Goal: Task Accomplishment & Management: Complete application form

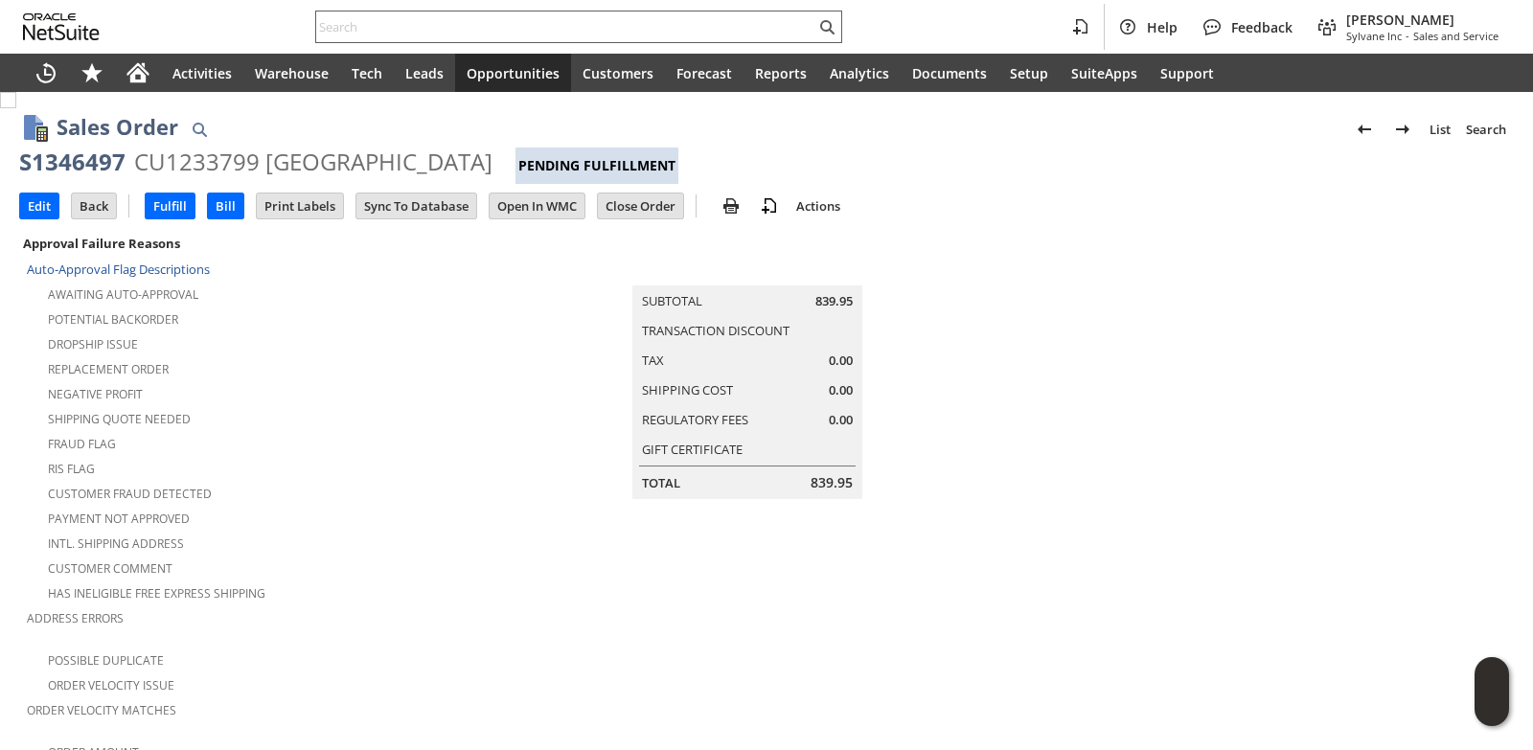
click at [366, 30] on input "text" at bounding box center [565, 26] width 499 height 23
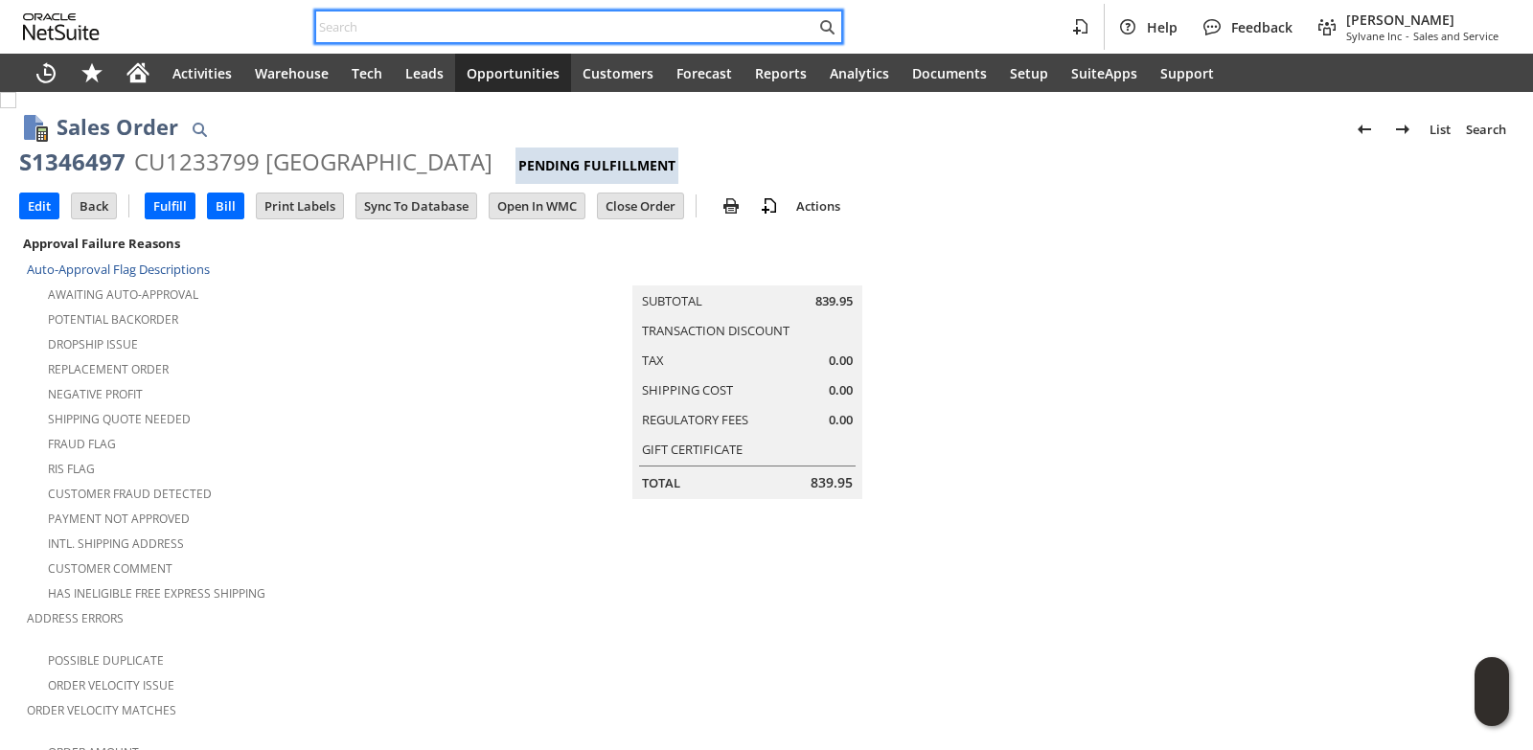
paste input "4793191425"
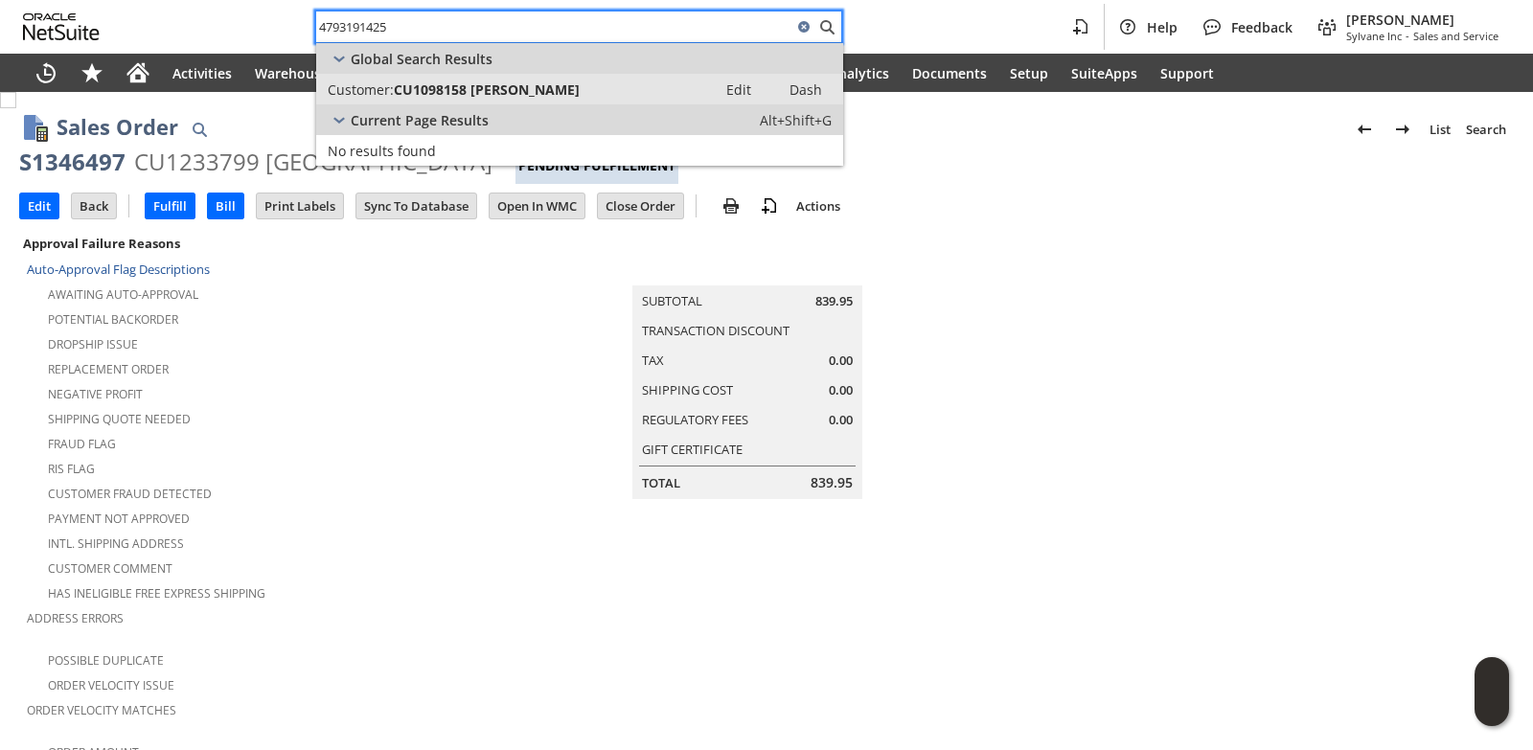
type input "4793191425"
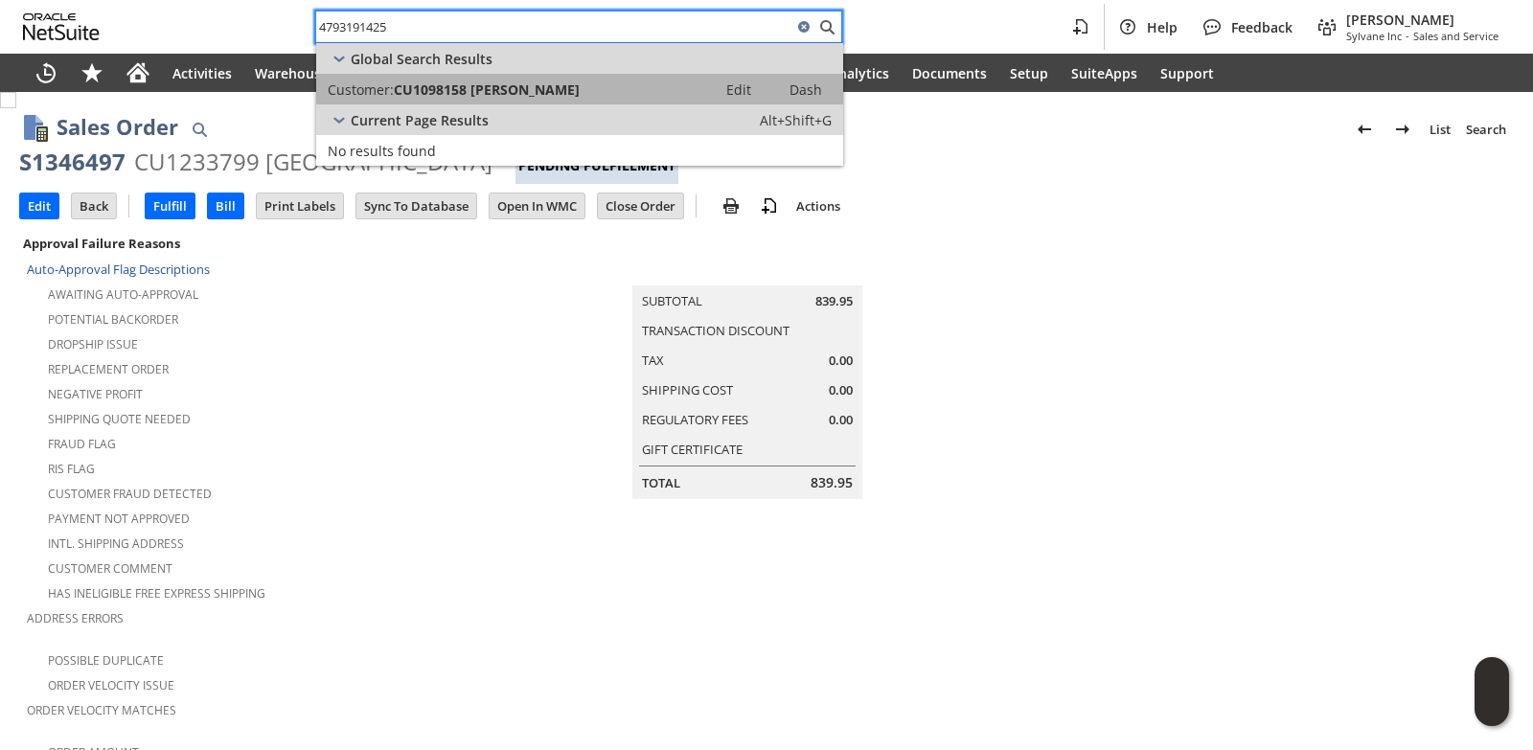
click at [431, 92] on span "CU1098158 [PERSON_NAME]" at bounding box center [487, 89] width 186 height 18
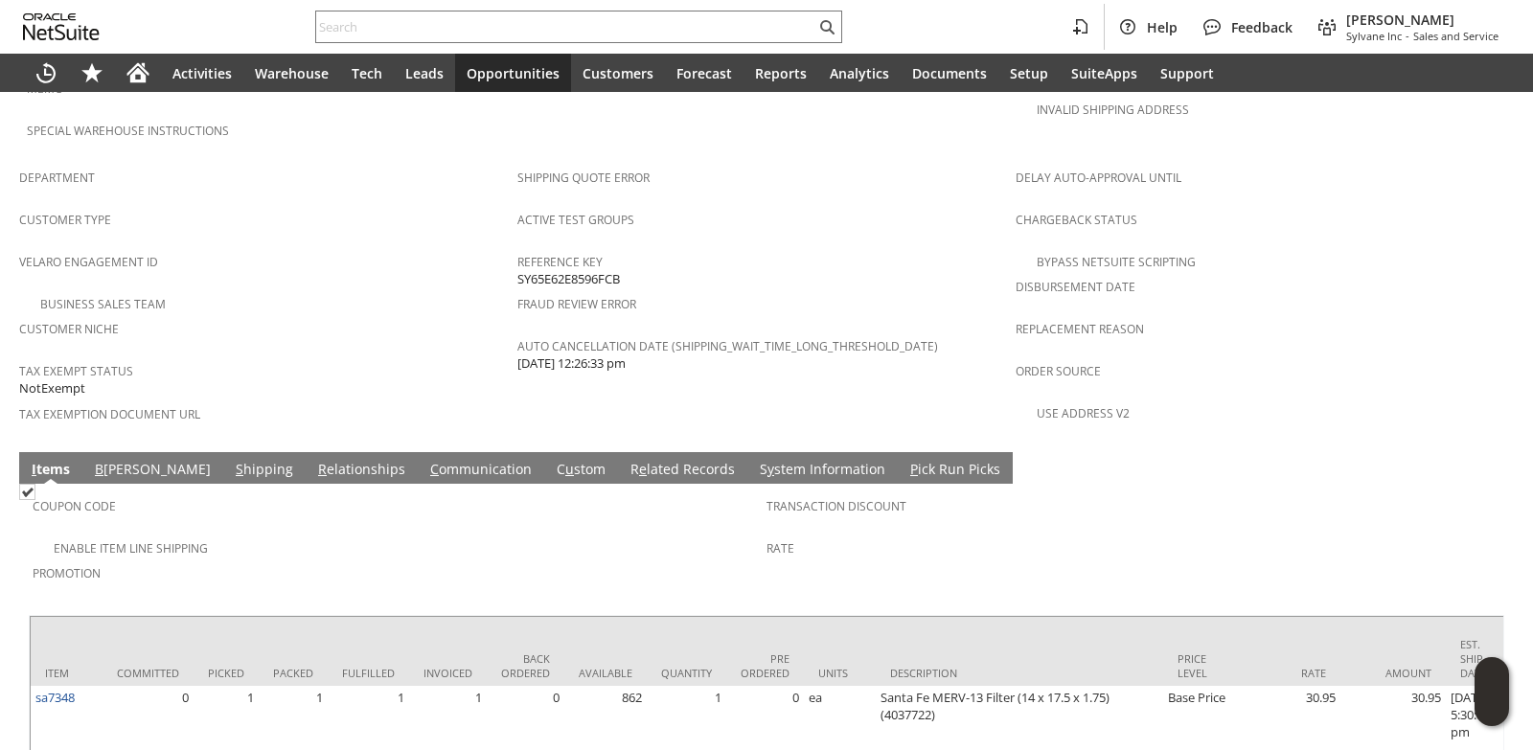
scroll to position [1235, 0]
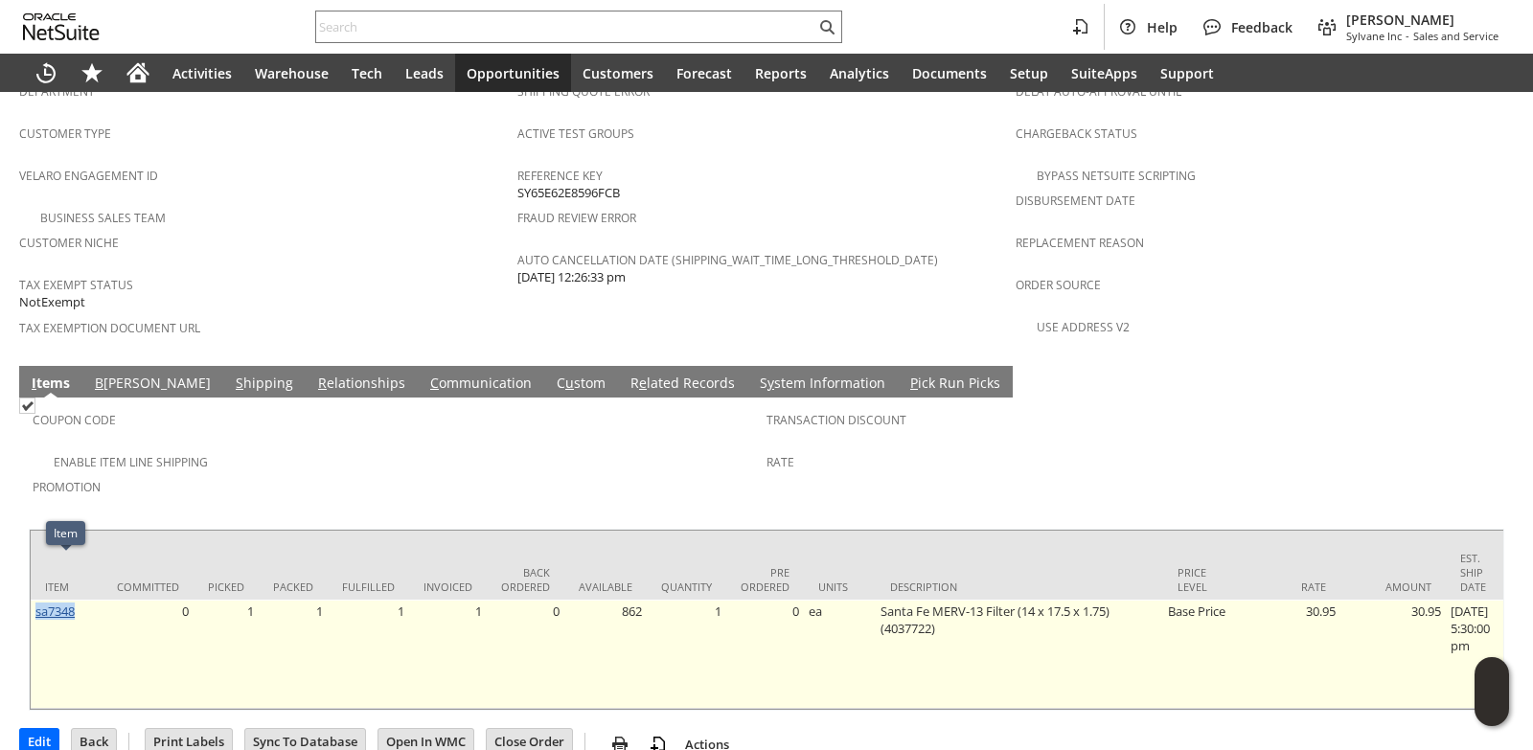
drag, startPoint x: 83, startPoint y: 570, endPoint x: 38, endPoint y: 570, distance: 45.0
click at [38, 600] on td "sa7348" at bounding box center [67, 654] width 72 height 109
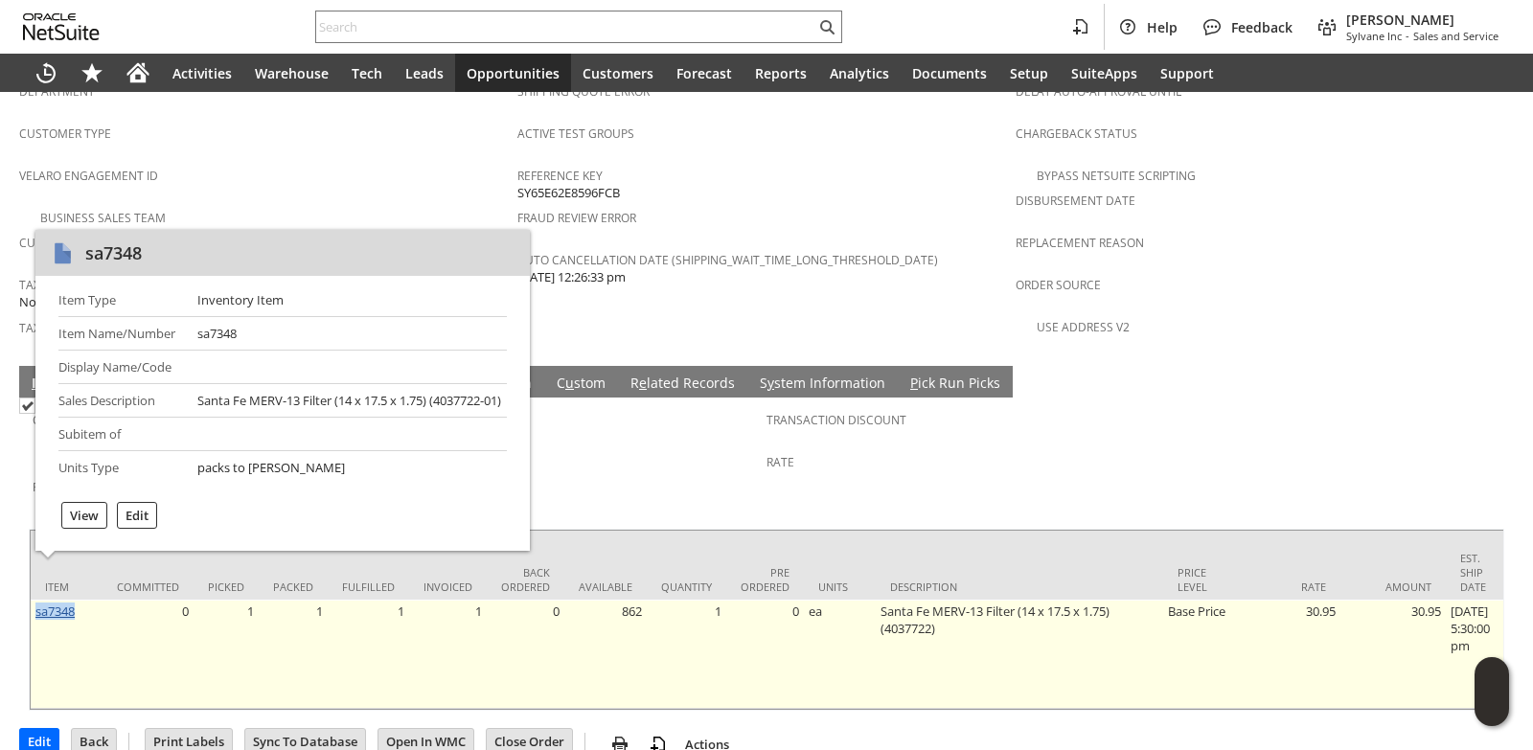
copy link "sa7348"
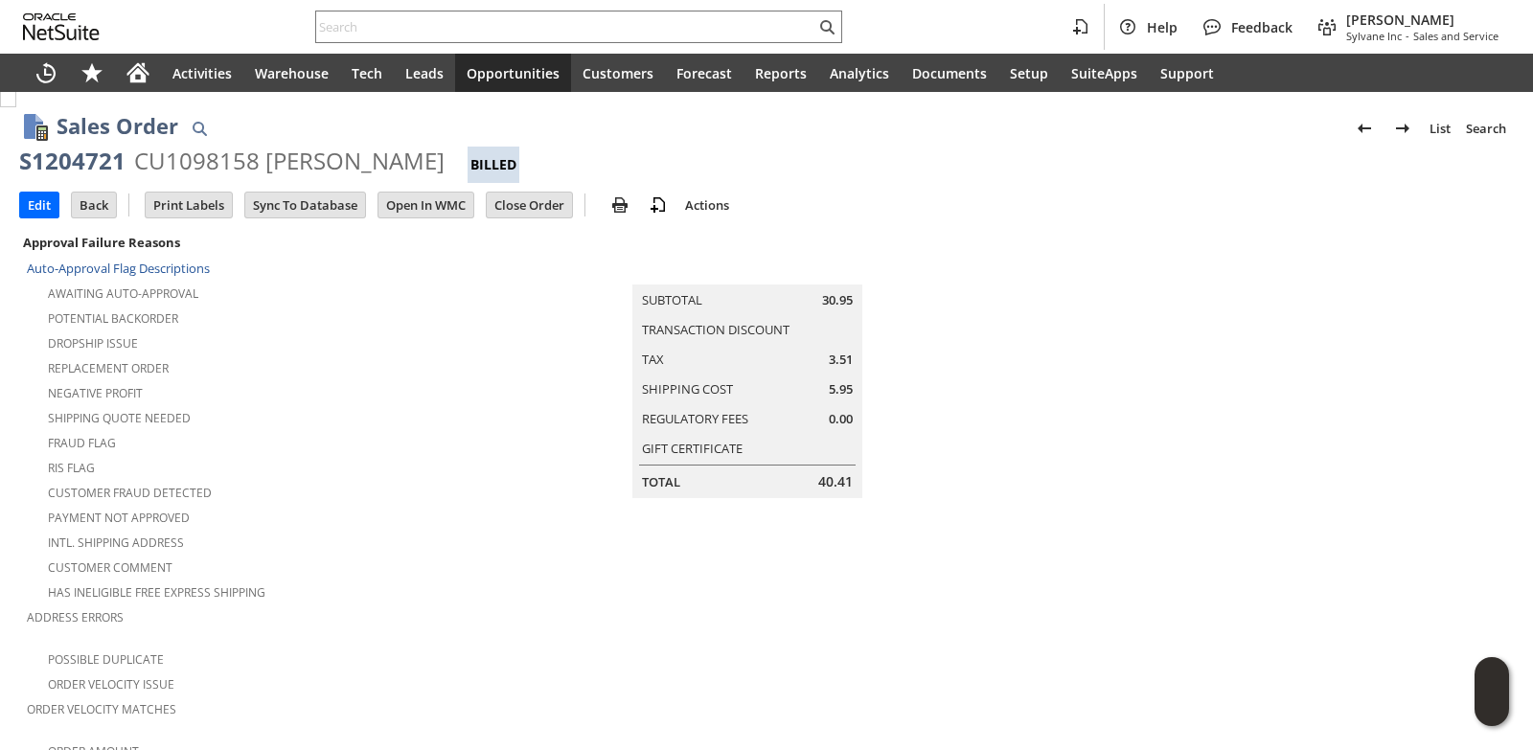
scroll to position [0, 0]
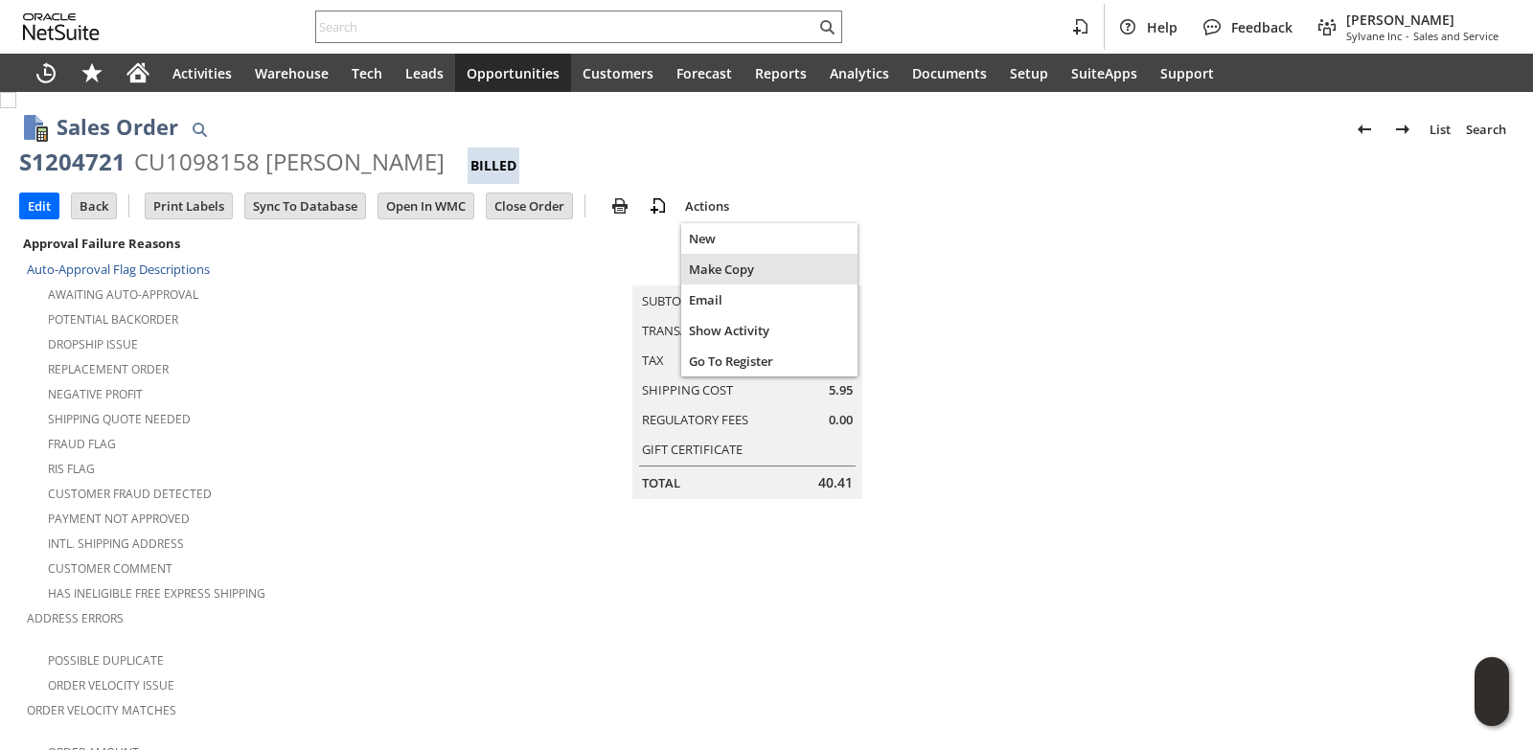
click at [728, 274] on span "Make Copy" at bounding box center [769, 269] width 161 height 17
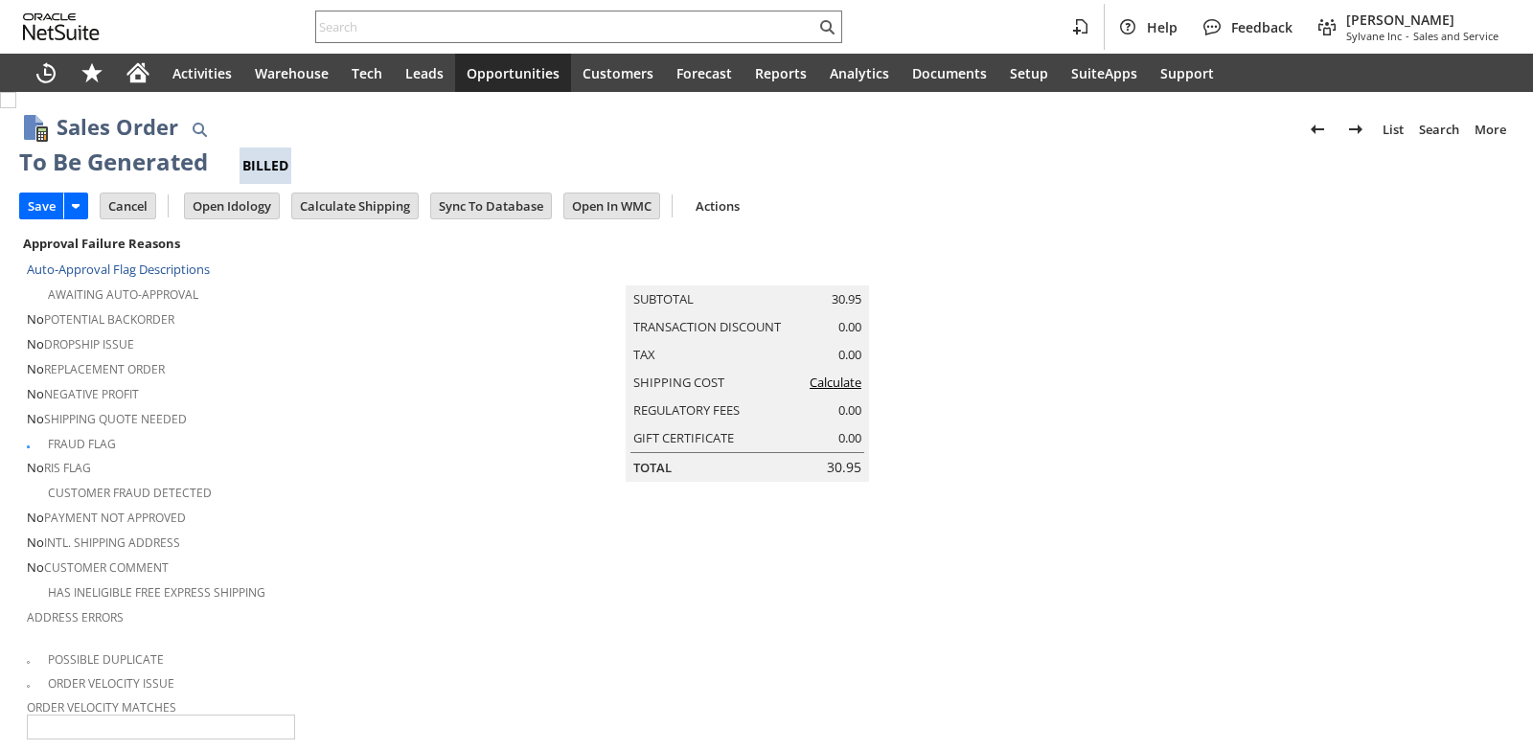
type input "Intelligent Recommendations¹⁰"
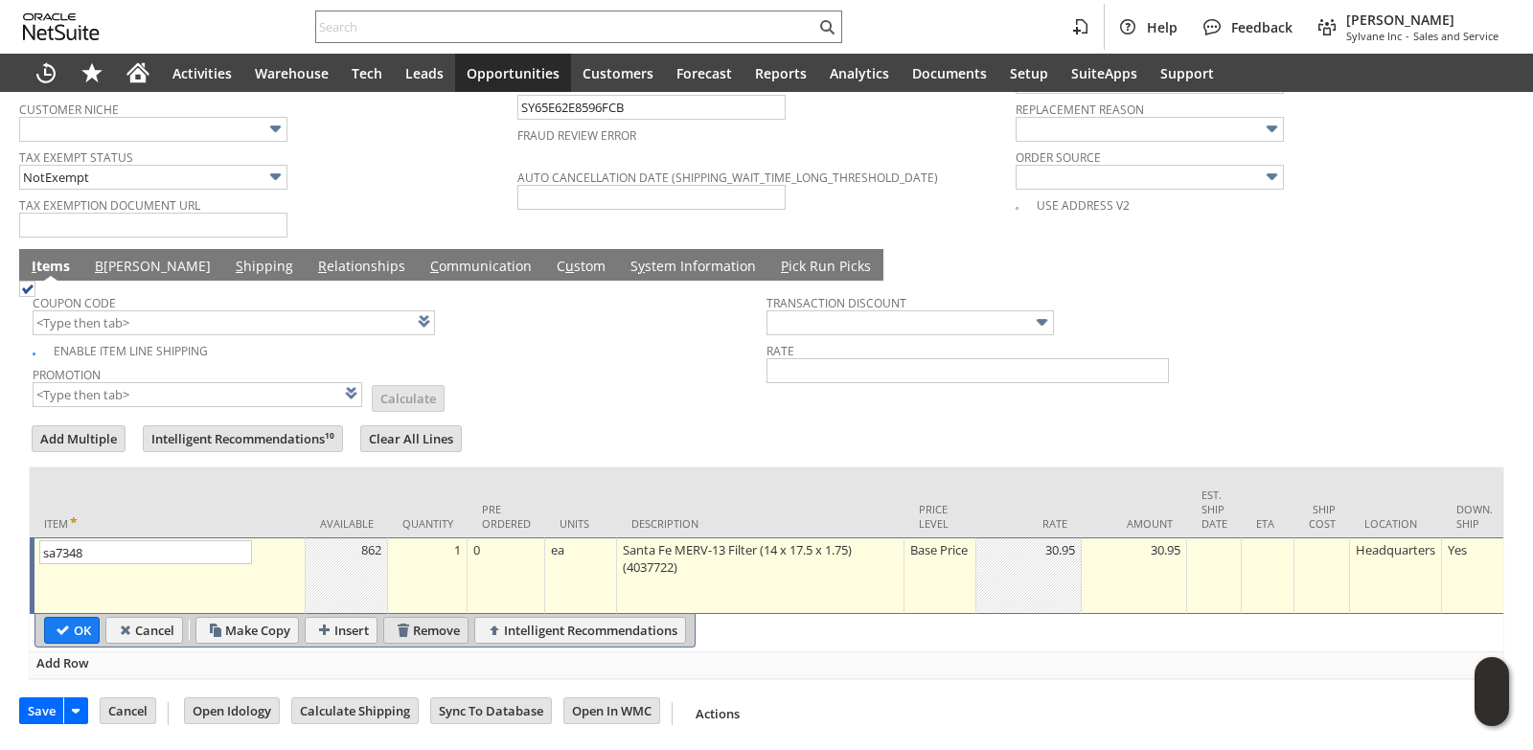
click at [445, 618] on input "Remove" at bounding box center [425, 630] width 83 height 25
type input "Add"
type input "Copy Previous"
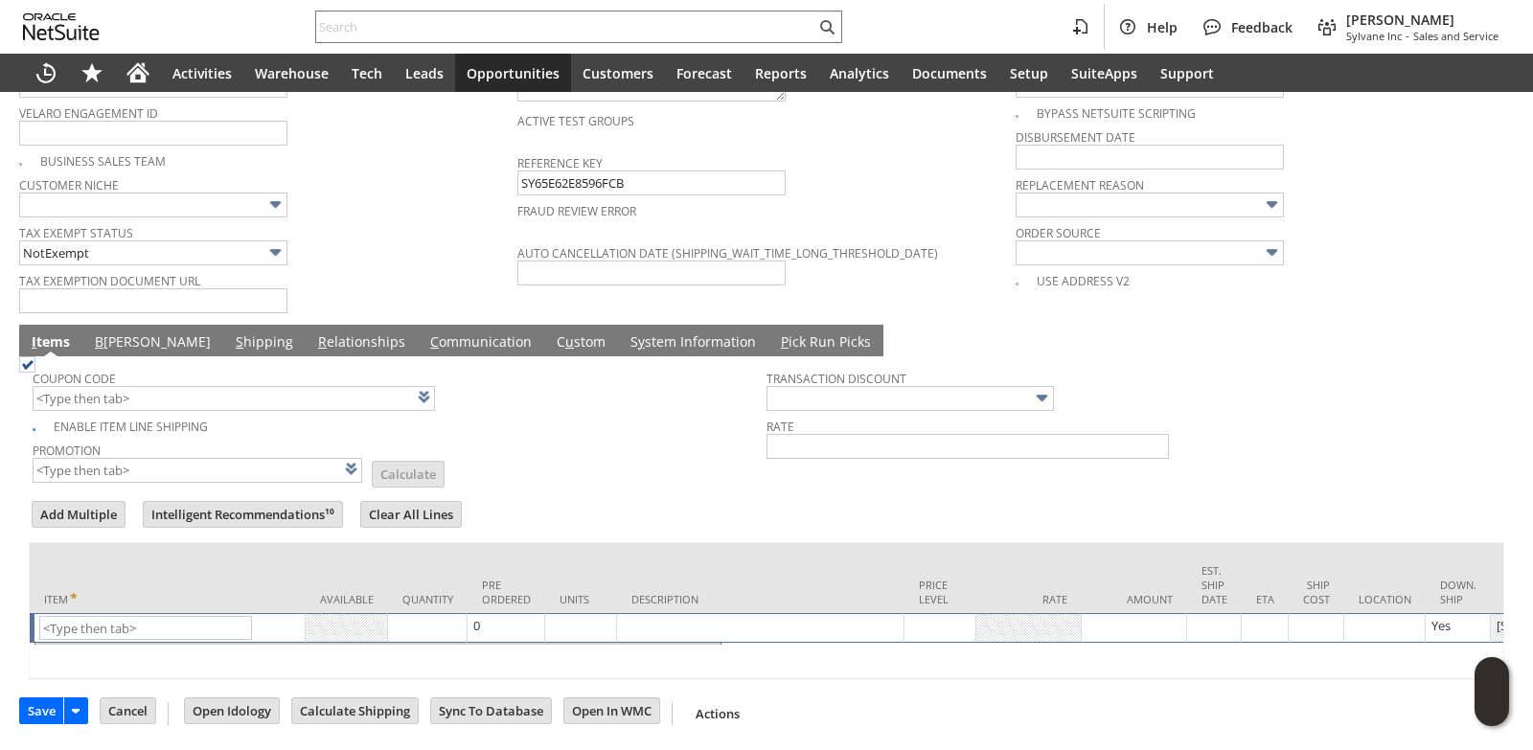
scroll to position [1494, 0]
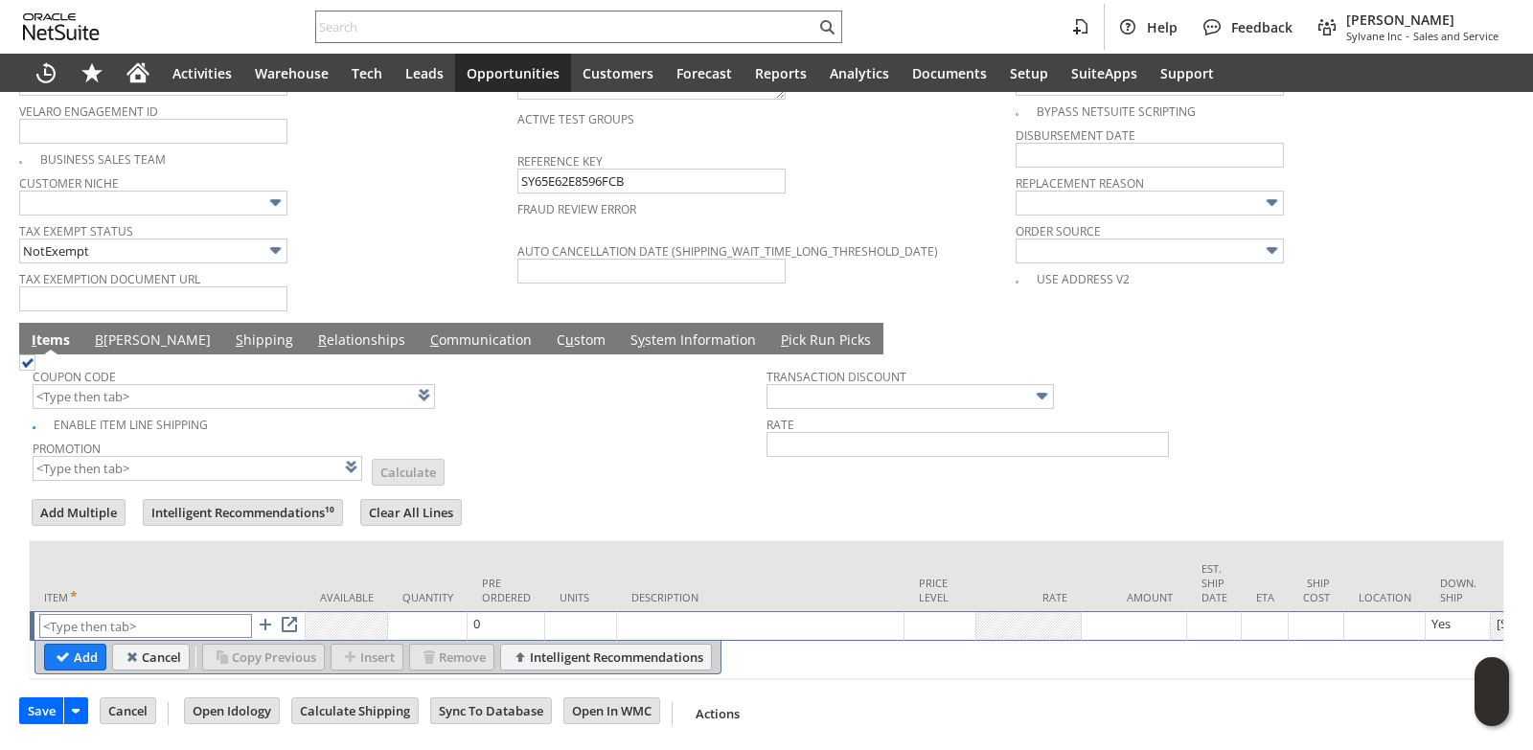
type input "Intelligent Recommendations ⁰"
type input "sa7348"
click at [479, 541] on td "Pre Ordered" at bounding box center [506, 576] width 78 height 70
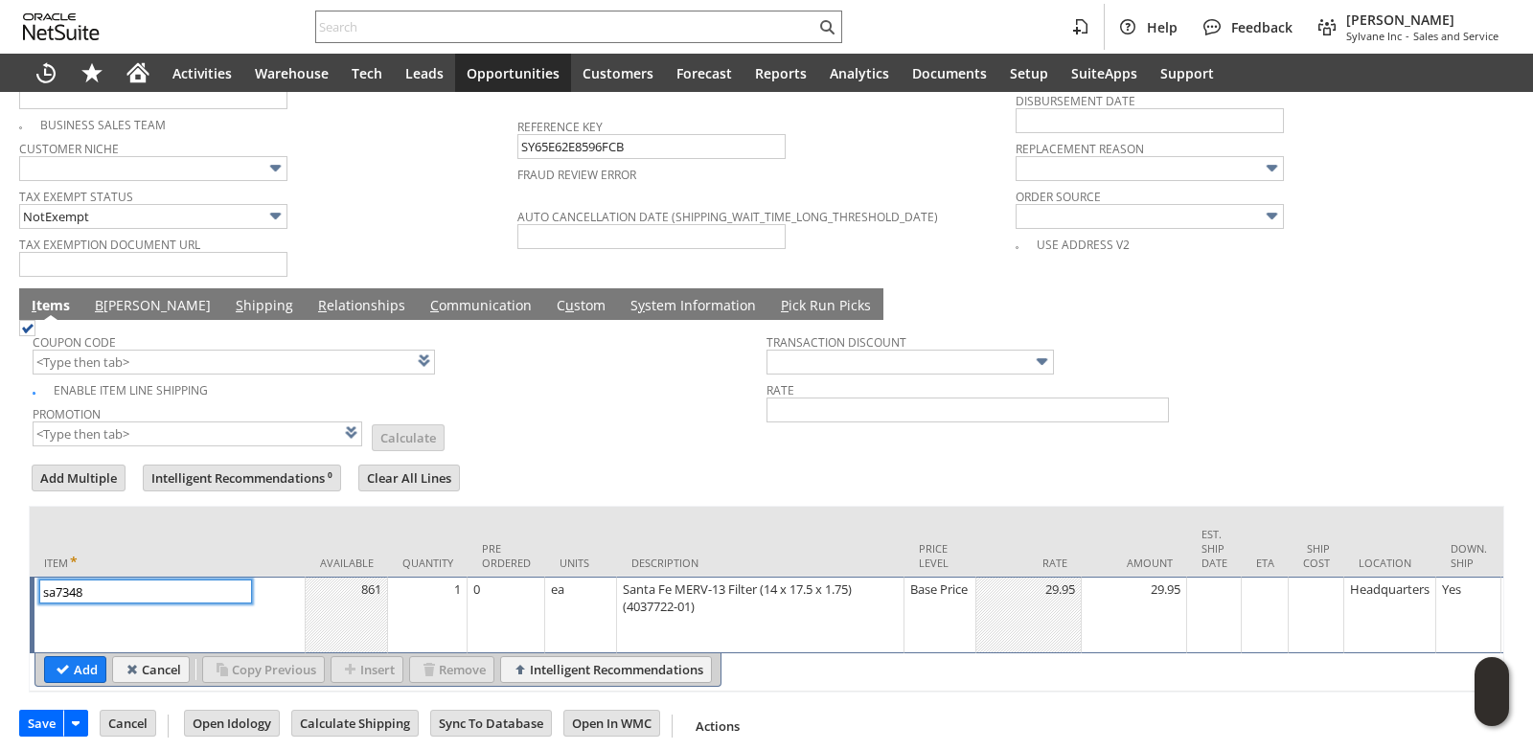
type input "1"
click at [431, 593] on td "1" at bounding box center [428, 615] width 80 height 77
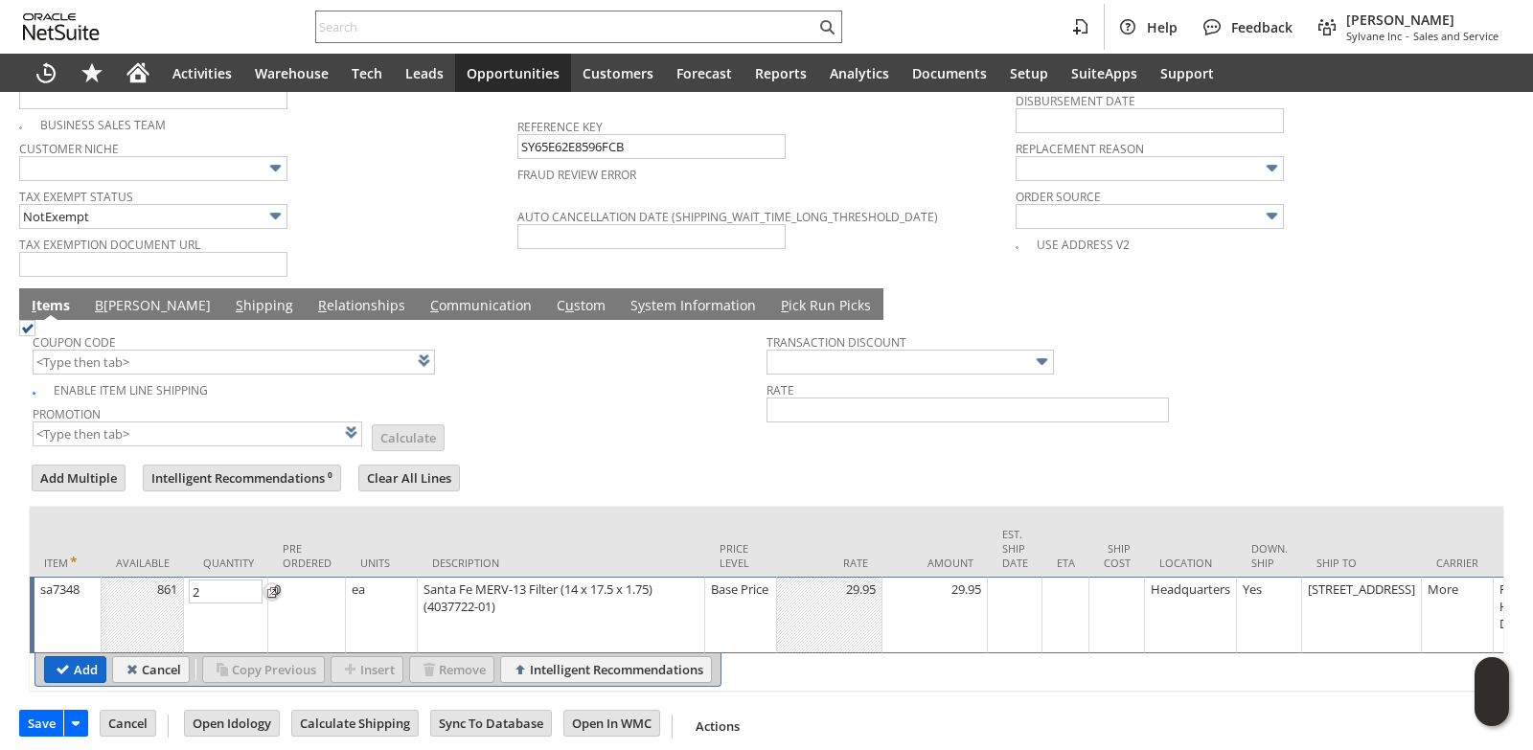
click at [77, 667] on input "Add" at bounding box center [75, 669] width 60 height 25
type input "Intelligent Recommendations¹⁰"
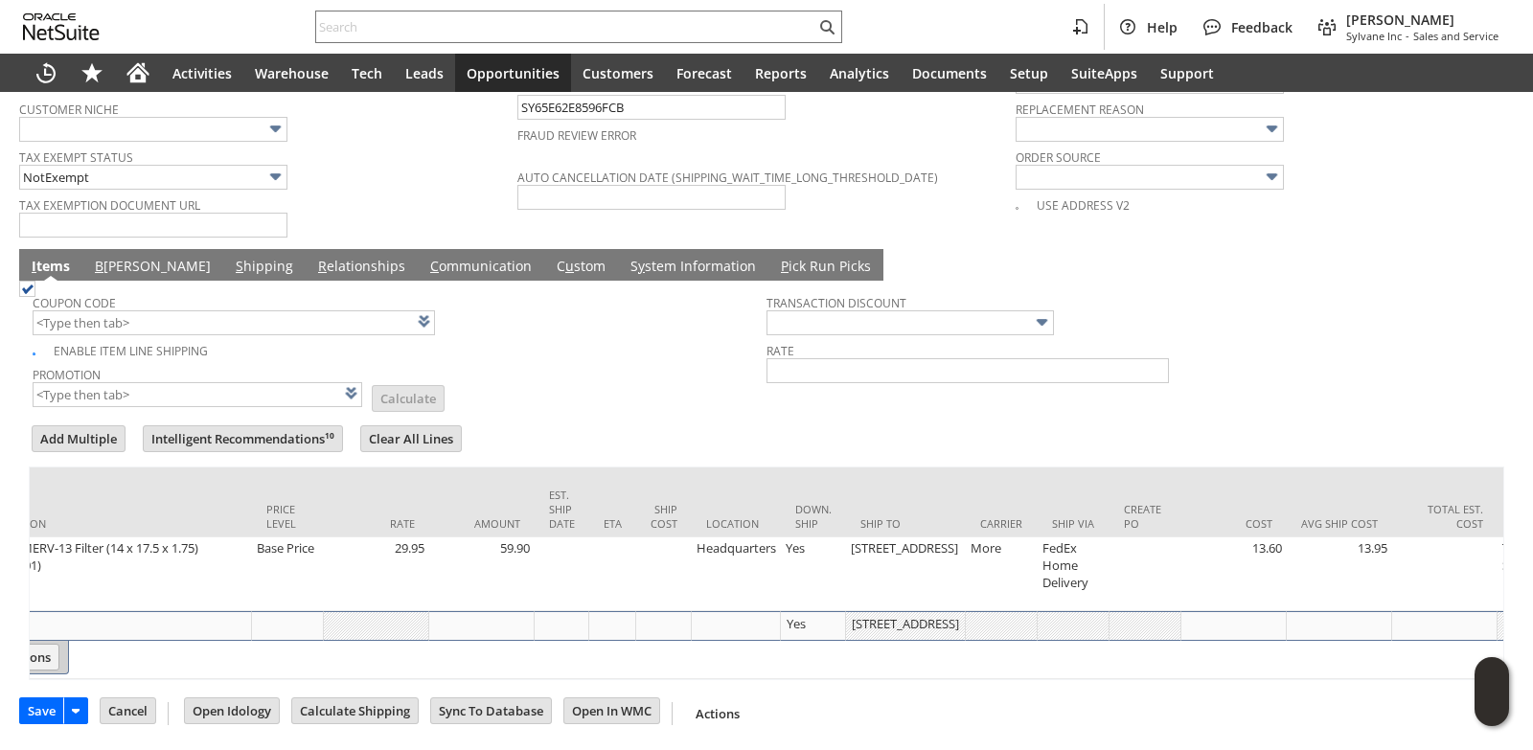
scroll to position [0, 665]
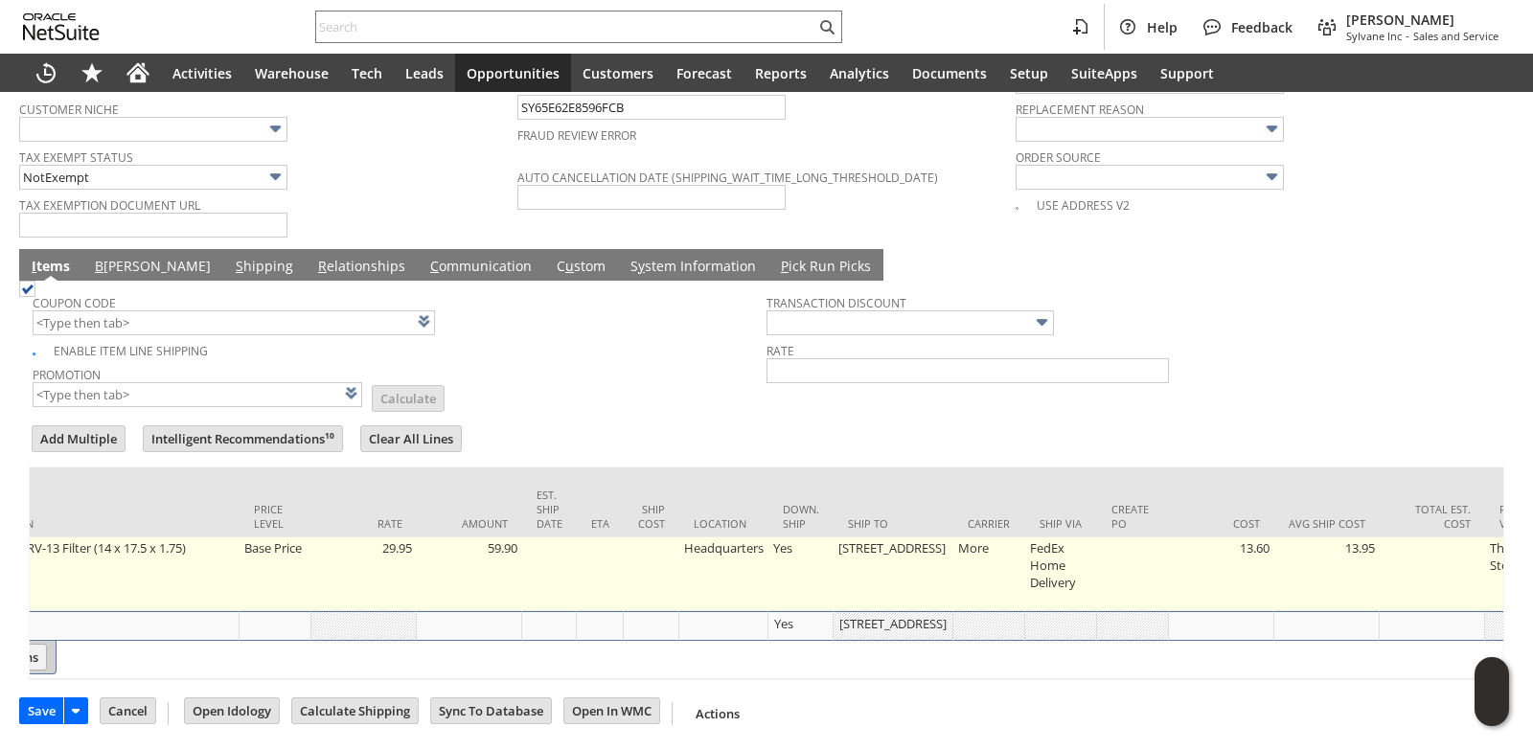
click at [878, 537] on td "42 Wandsworth drive" at bounding box center [893, 574] width 120 height 74
type input "42 Wandsworth drive"
type input "OK"
type input "Make Copy"
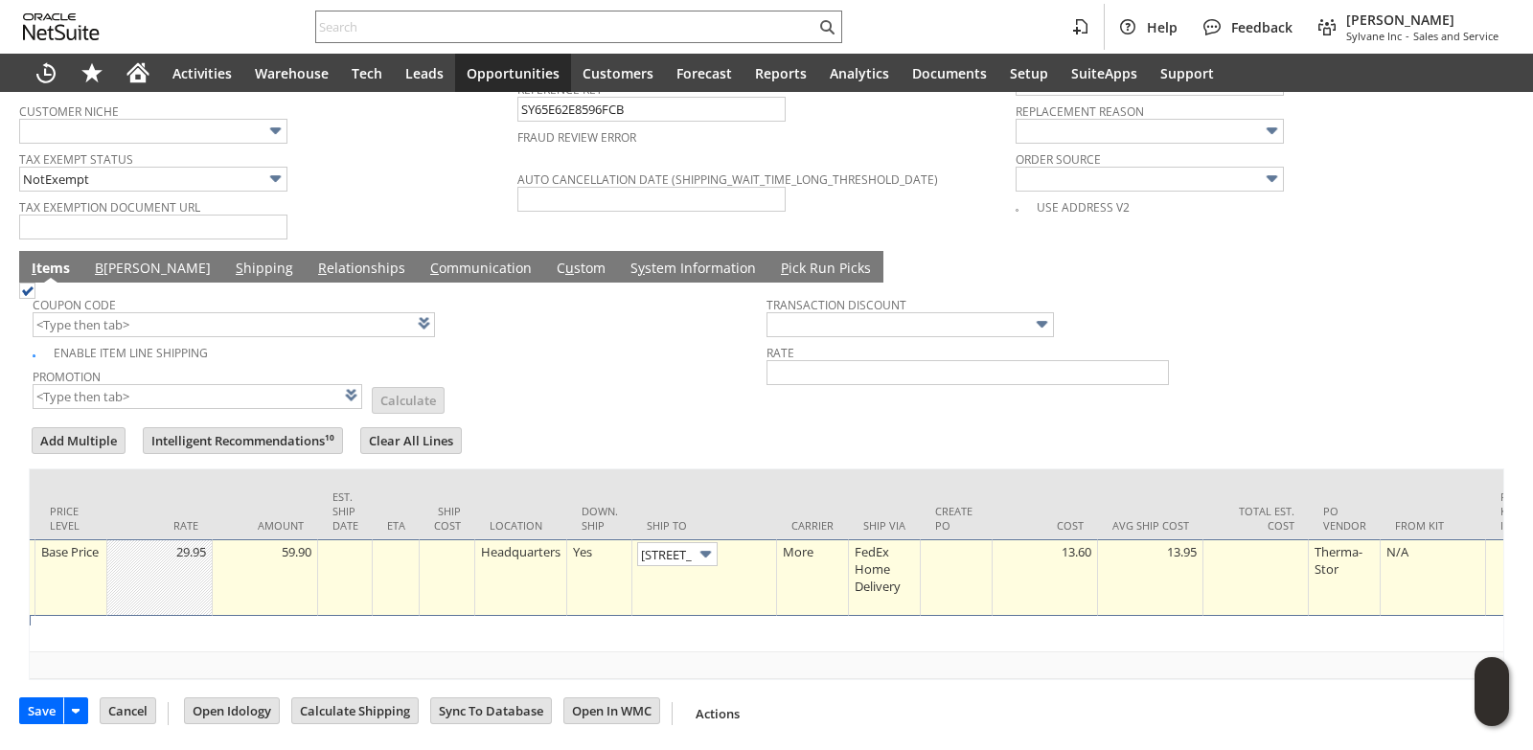
scroll to position [0, 67]
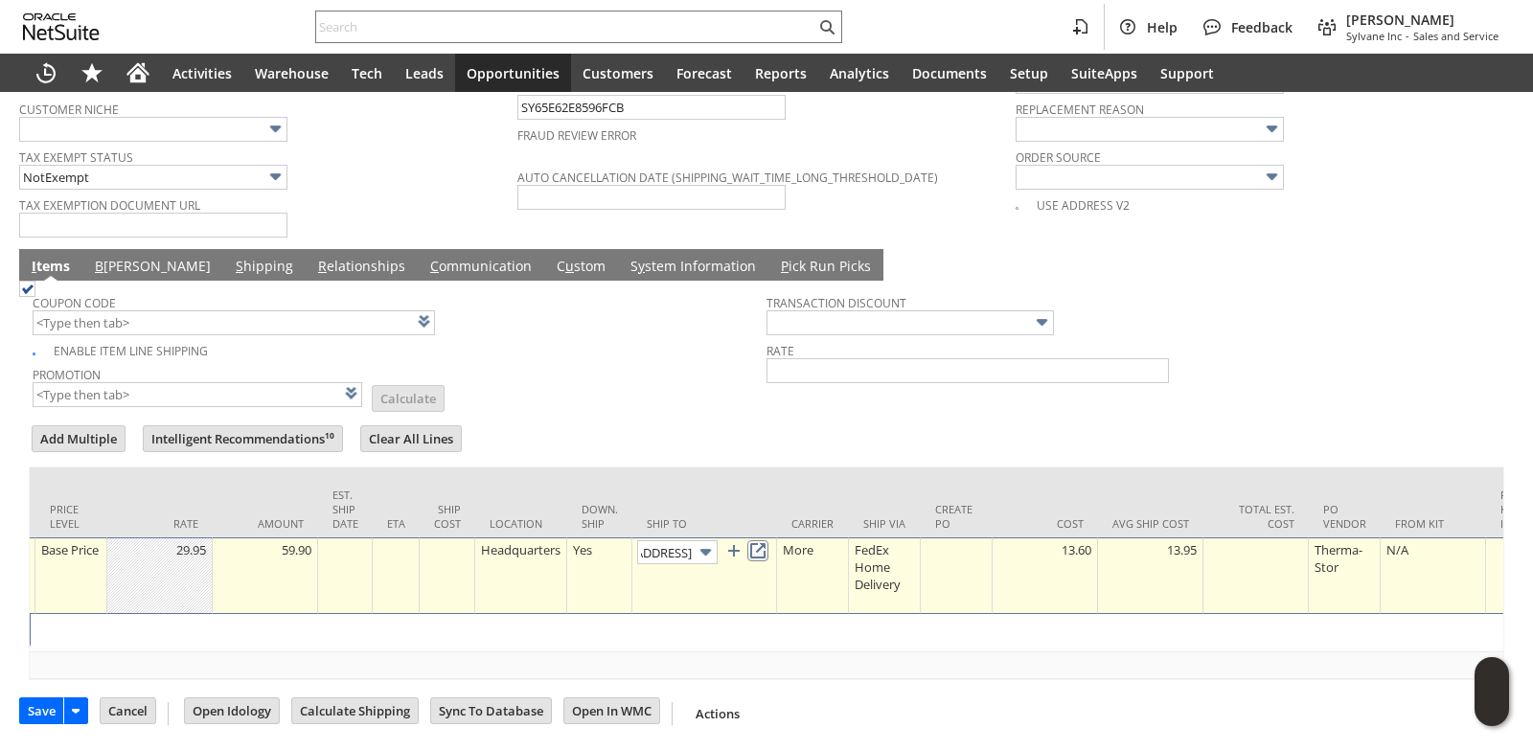
click at [763, 541] on link at bounding box center [757, 550] width 21 height 21
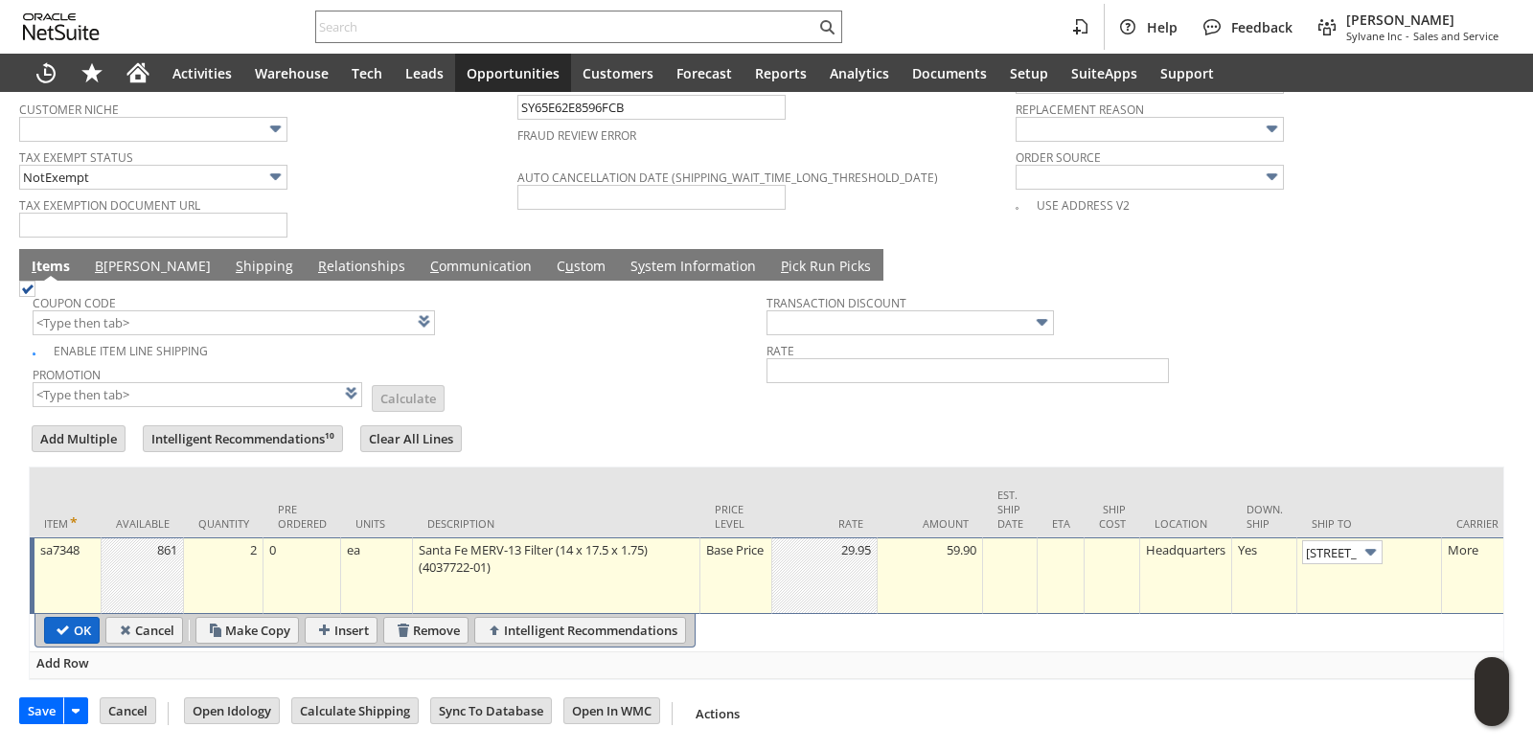
click at [85, 621] on input "OK" at bounding box center [72, 630] width 54 height 25
type input "Add"
type input "Copy Previous"
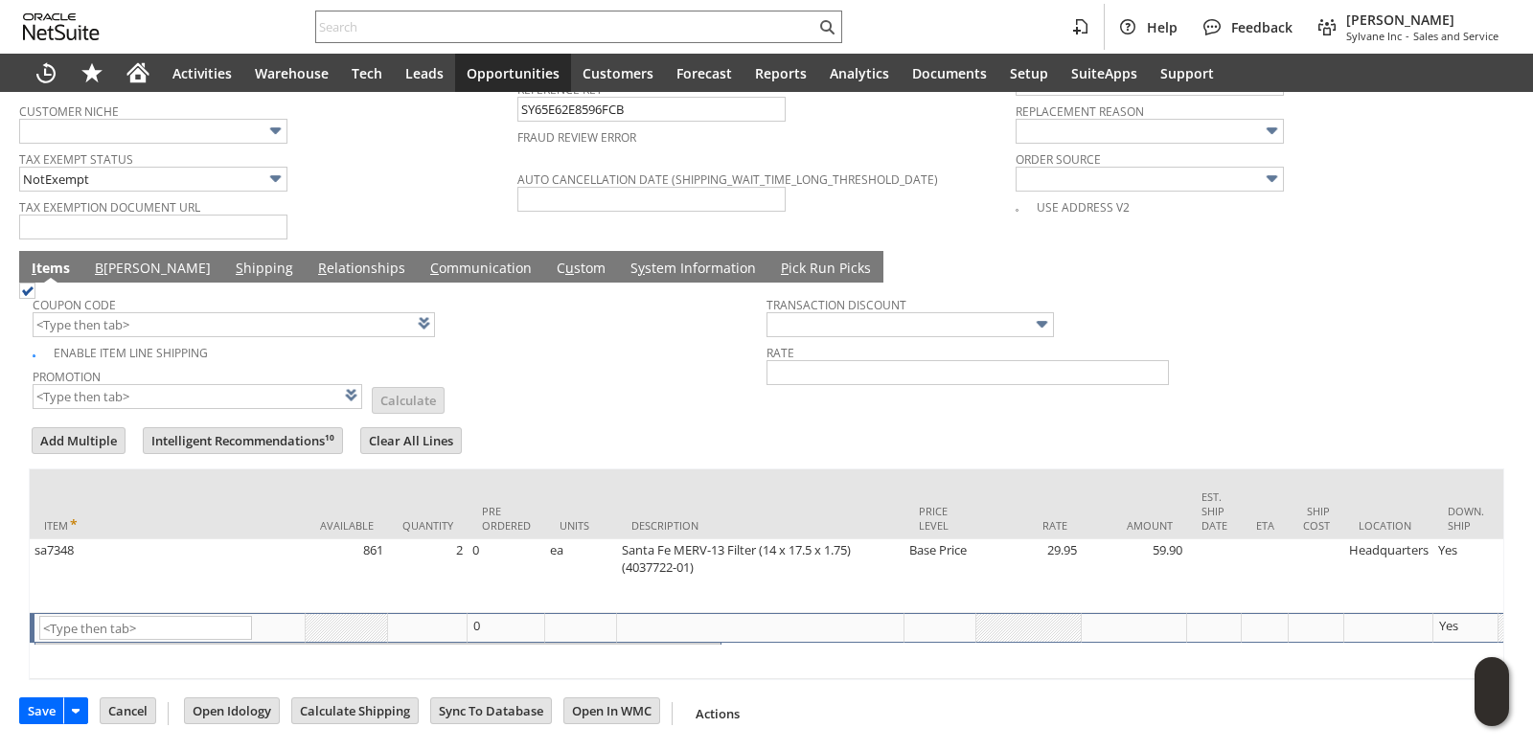
click at [125, 259] on link "B illing" at bounding box center [152, 269] width 125 height 21
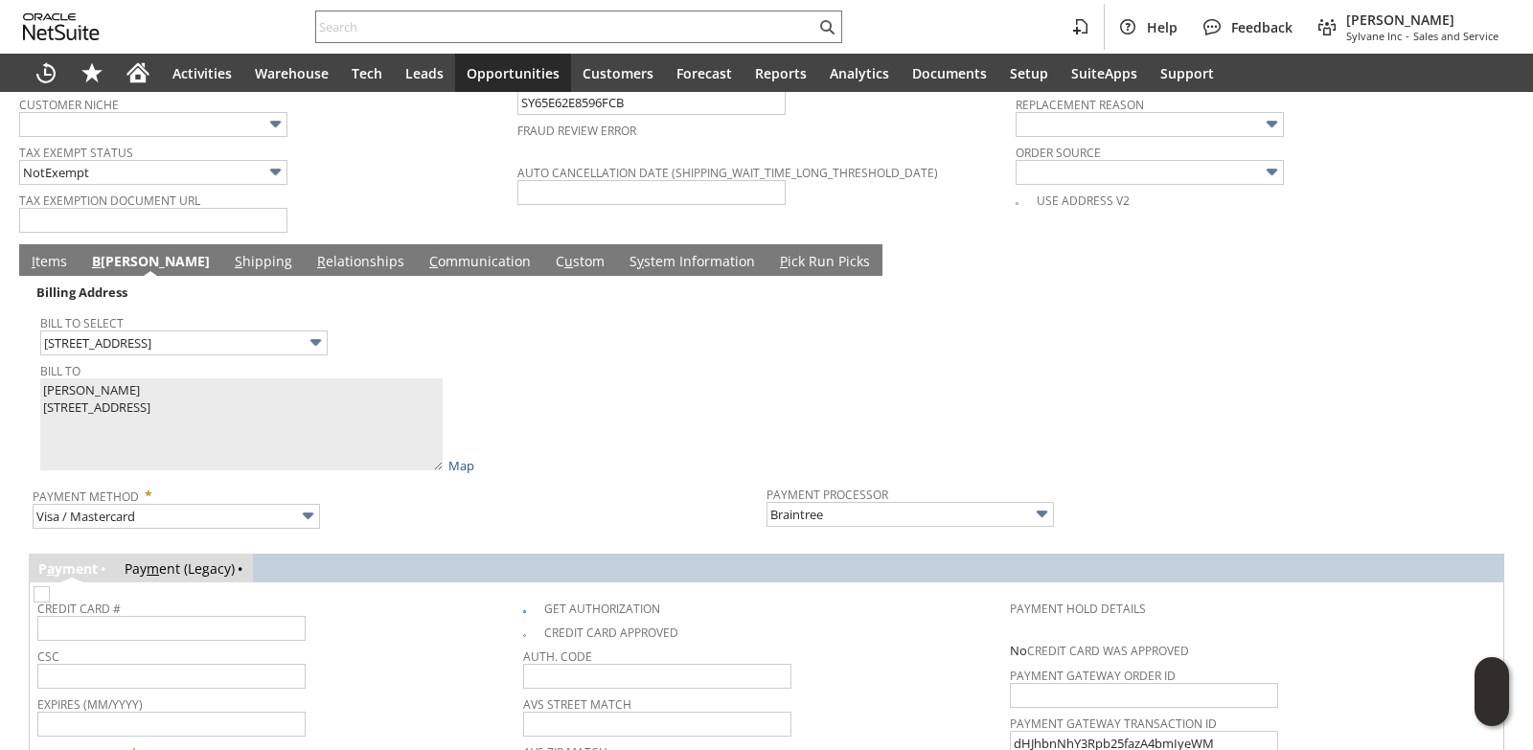
click at [589, 426] on div "Bill To Danny Vitzthum 42 Wandsworth drive Bella Vista AR 72715 United States M…" at bounding box center [398, 415] width 717 height 117
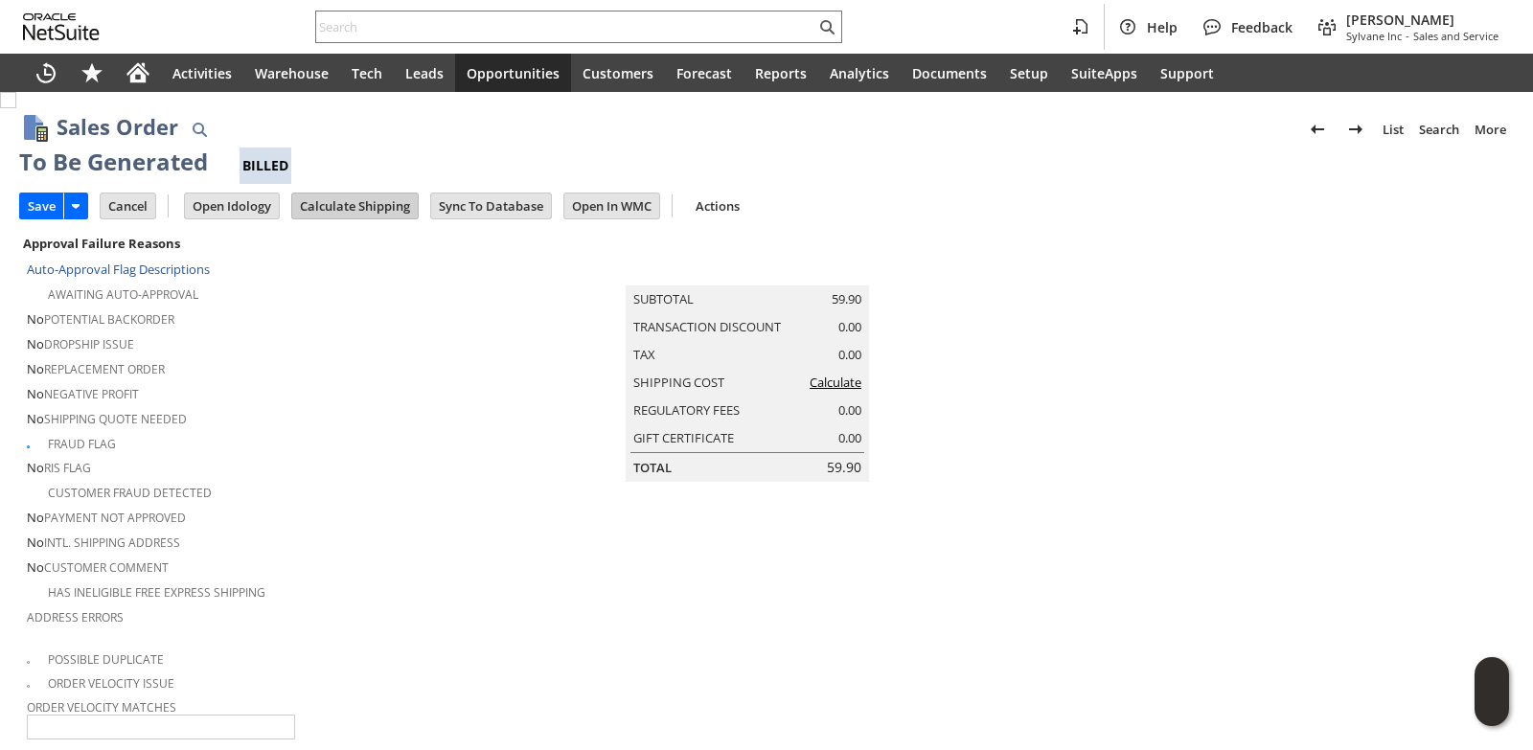
click at [357, 210] on input "Calculate Shipping" at bounding box center [354, 206] width 125 height 25
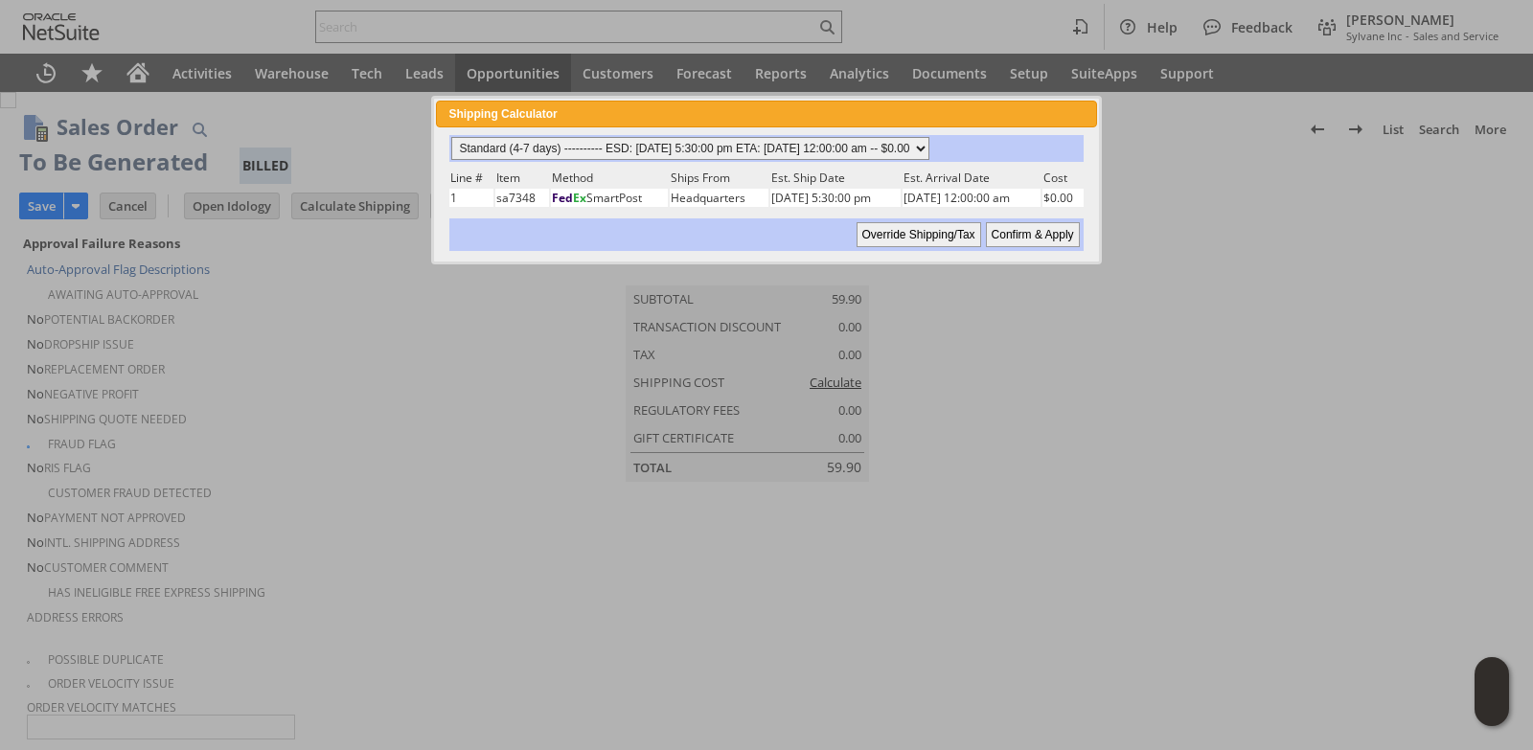
click at [929, 148] on select "Standard (4-7 days) ---------- ESD: 08/13/2025 5:30:00 pm ETA: 08/19/2025 12:00…" at bounding box center [690, 148] width 478 height 23
select select "3 Day ------------------------ ESD: 08/13/2025 5:30:00 pm ETA: 08/15/2025 12:00…"
click at [451, 137] on select "Standard (4-7 days) ---------- ESD: 08/13/2025 5:30:00 pm ETA: 08/19/2025 12:00…" at bounding box center [690, 148] width 478 height 23
drag, startPoint x: 1034, startPoint y: 240, endPoint x: 638, endPoint y: 376, distance: 418.1
click at [1035, 240] on input "Confirm & Apply" at bounding box center [1033, 234] width 94 height 25
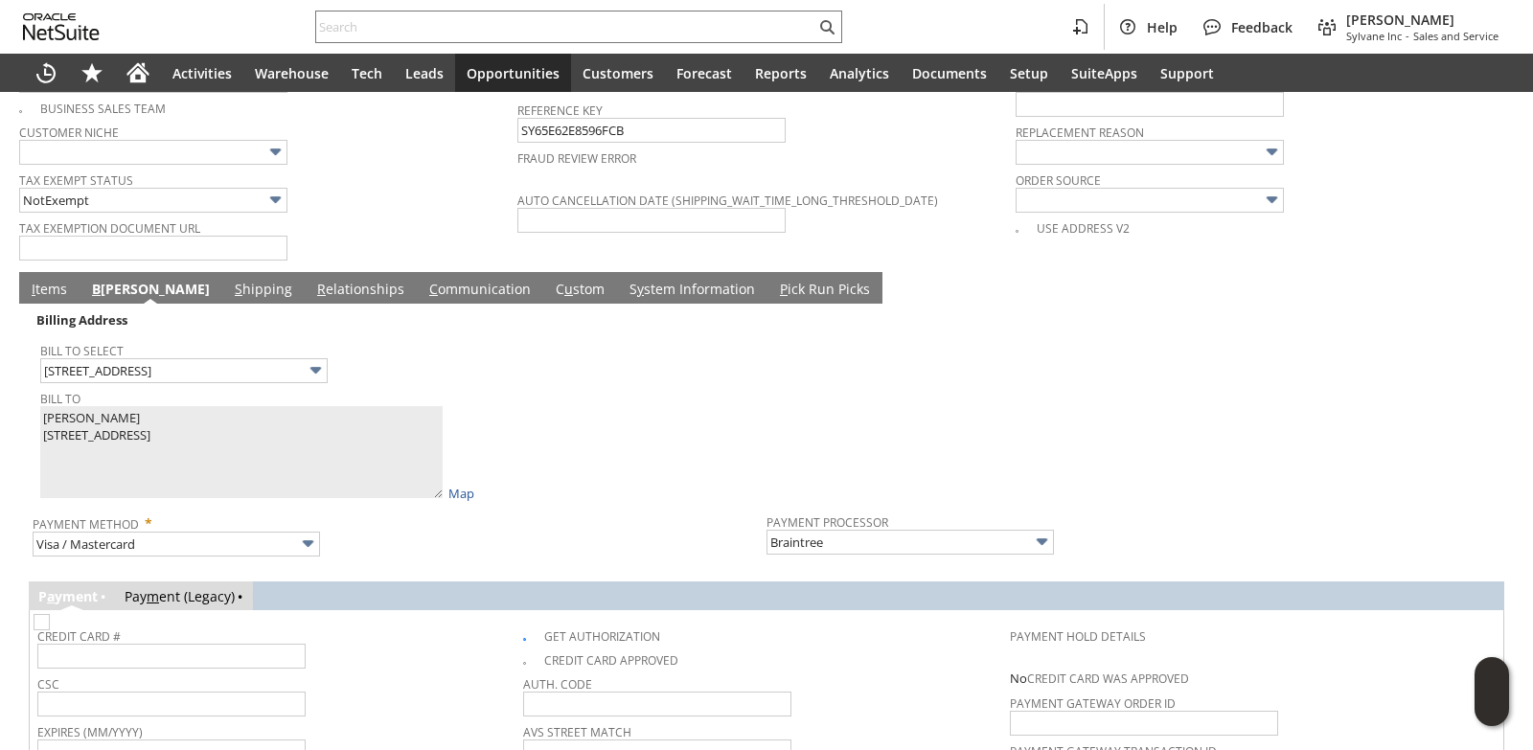
scroll to position [1533, 0]
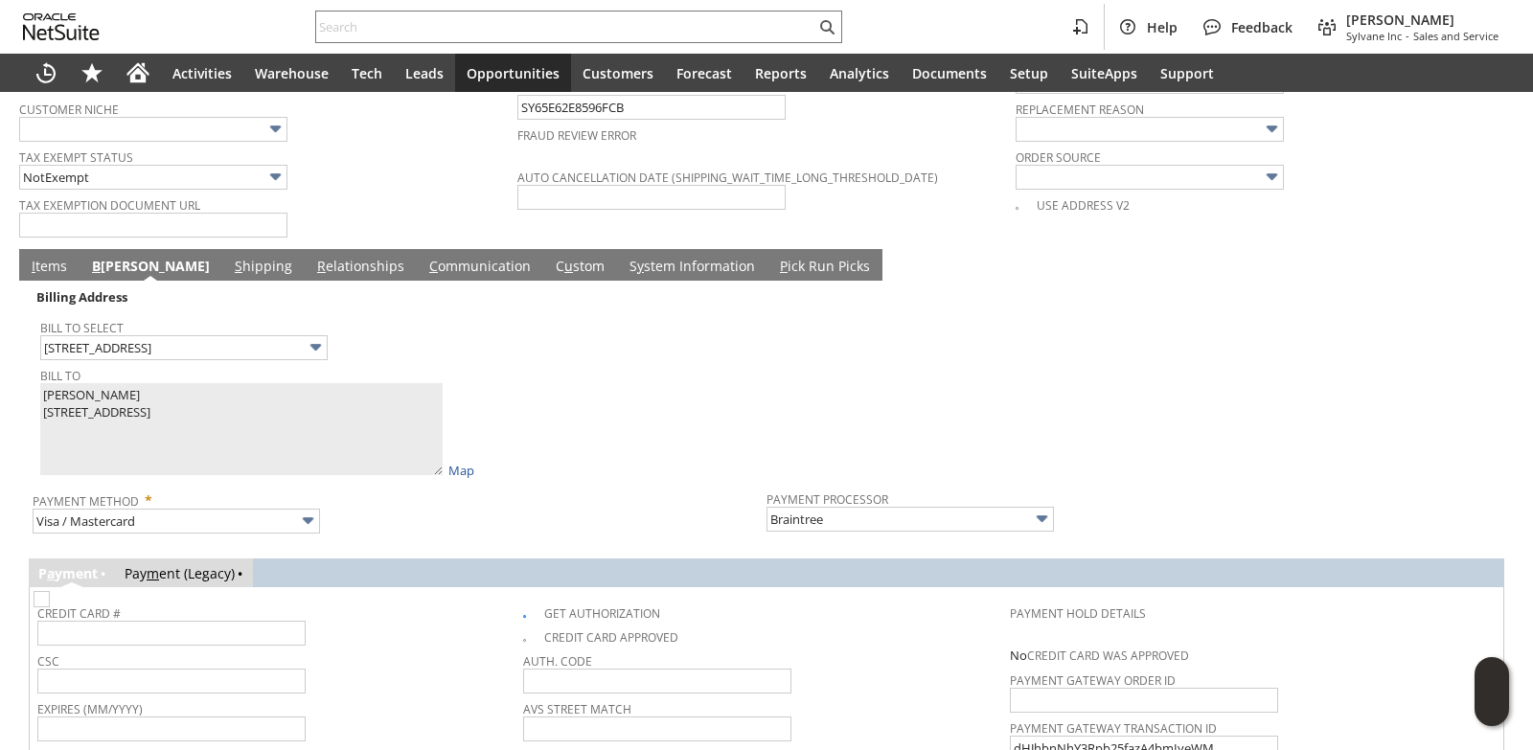
click at [49, 260] on link "I tems" at bounding box center [49, 267] width 45 height 21
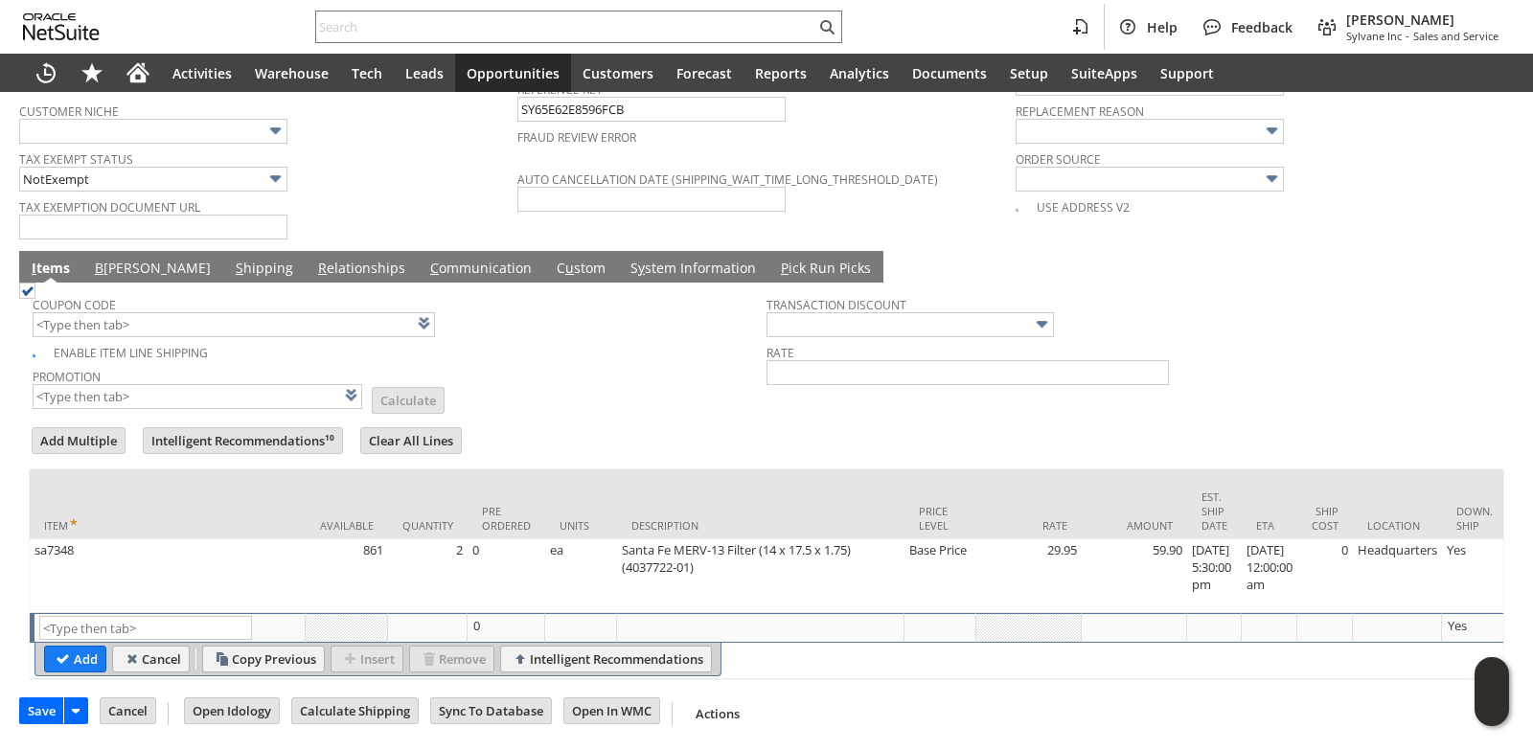
click at [125, 259] on link "B illing" at bounding box center [152, 269] width 125 height 21
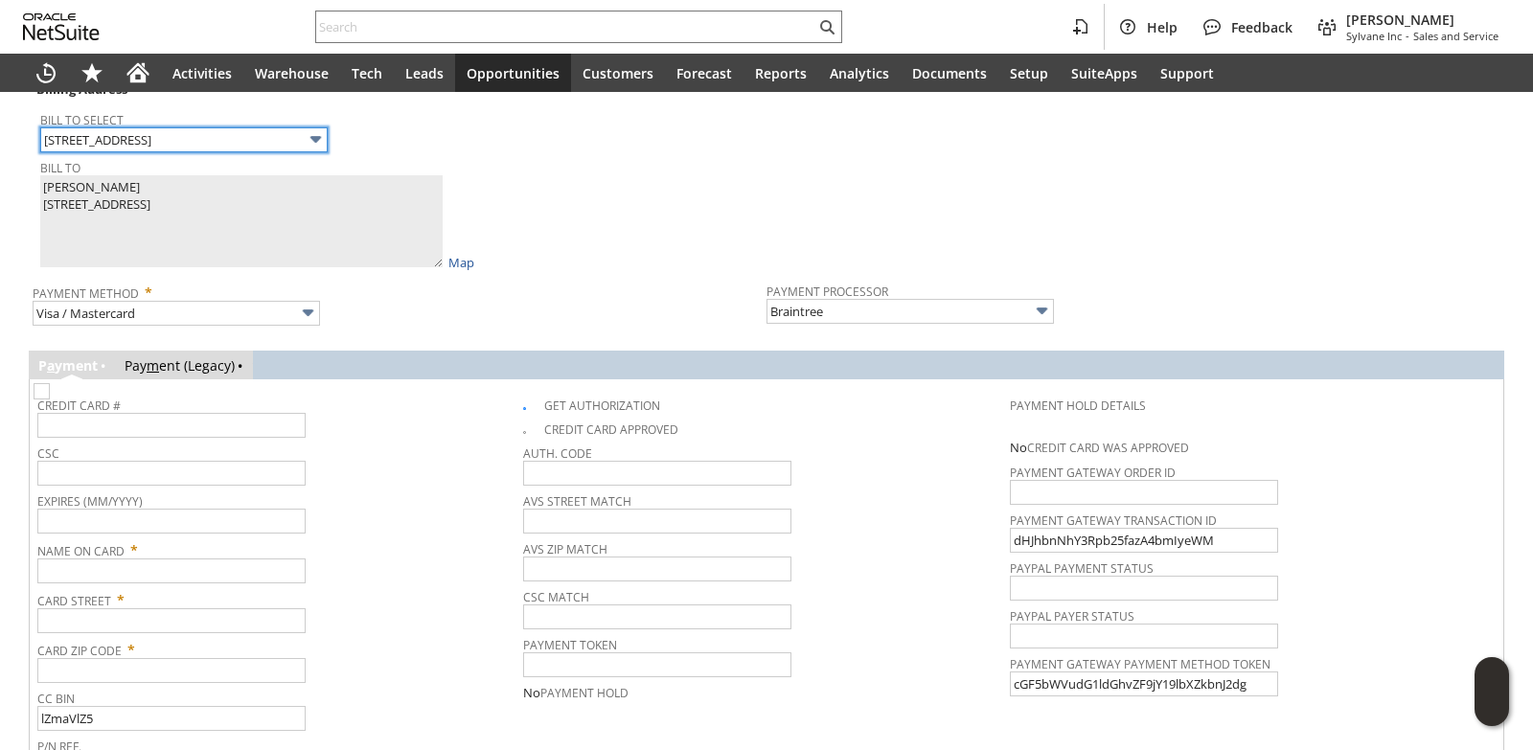
scroll to position [1653, 0]
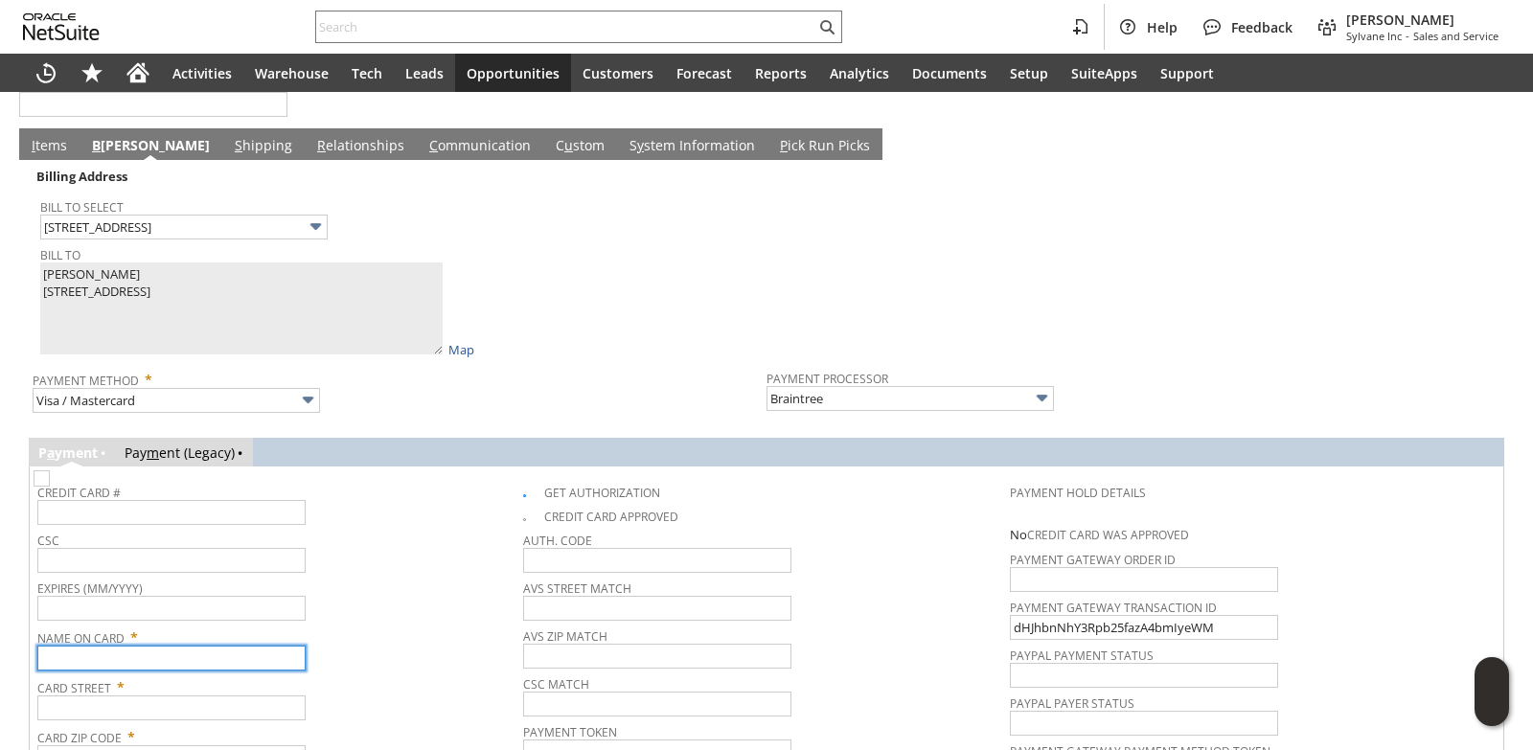
click at [148, 660] on input "text" at bounding box center [171, 658] width 268 height 25
click at [147, 658] on input "text" at bounding box center [171, 658] width 268 height 25
paste input "Danny Vitzthum"
type input "Danny Vitzthum"
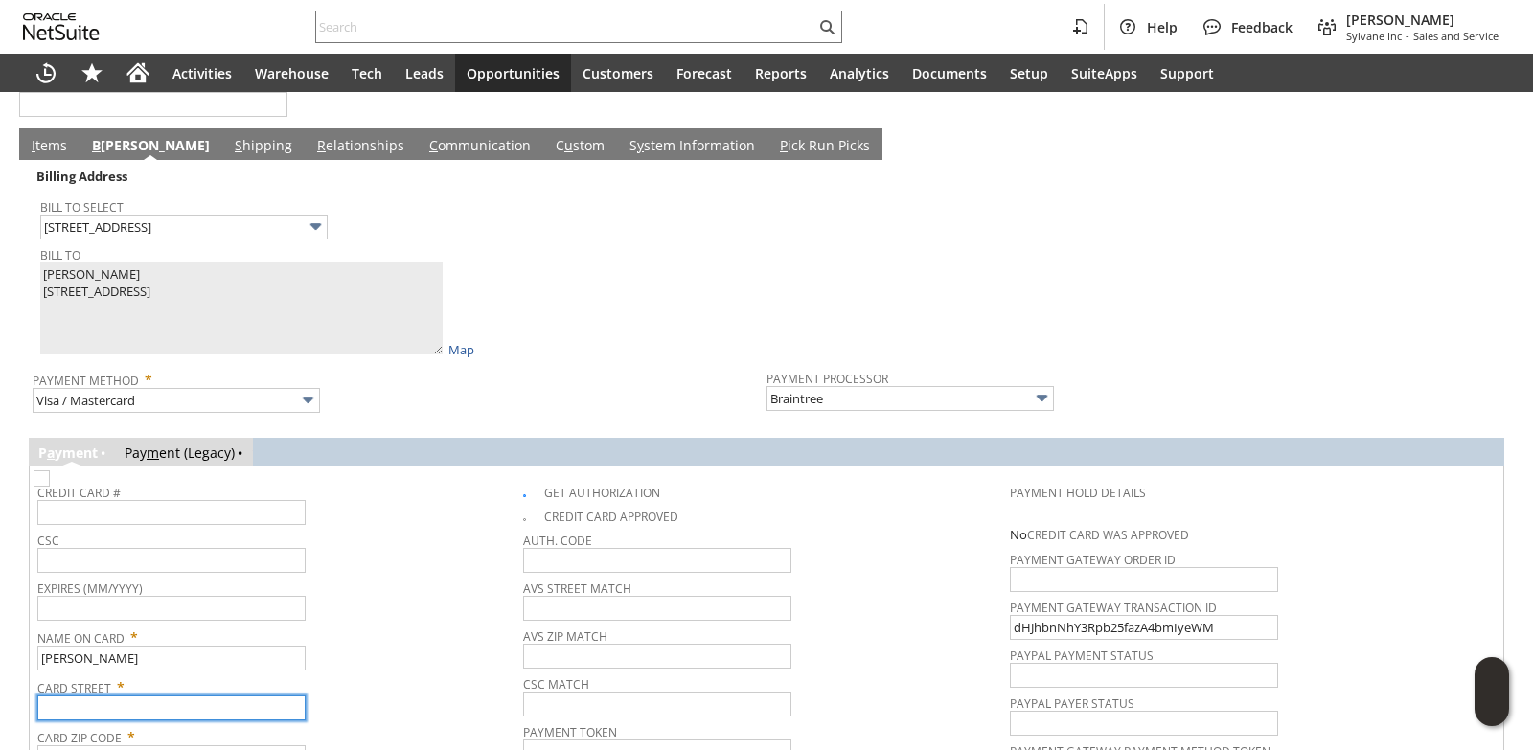
click at [148, 715] on input "text" at bounding box center [171, 707] width 268 height 25
paste input "42 Wandsworth drive"
type input "42 Wandsworth drive"
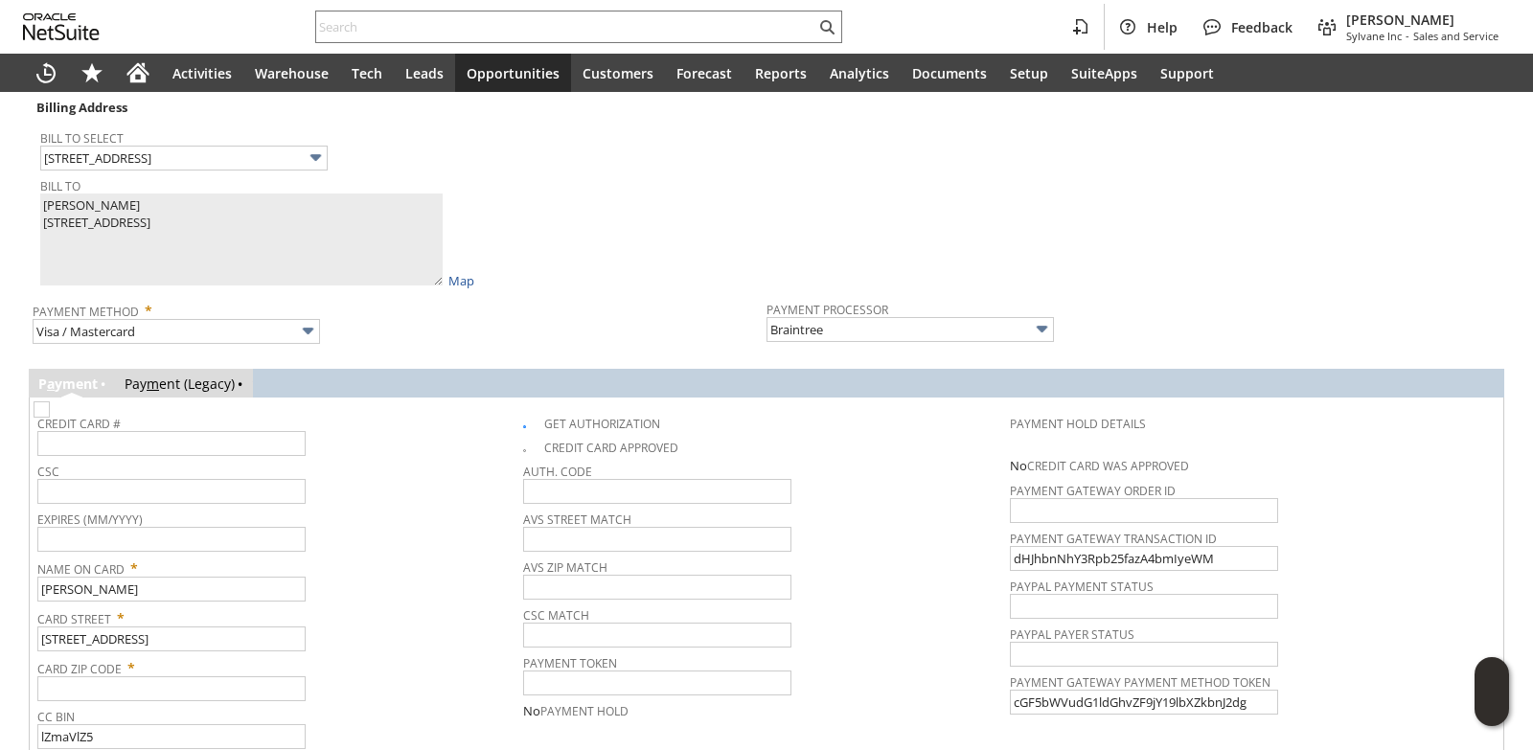
scroll to position [1749, 0]
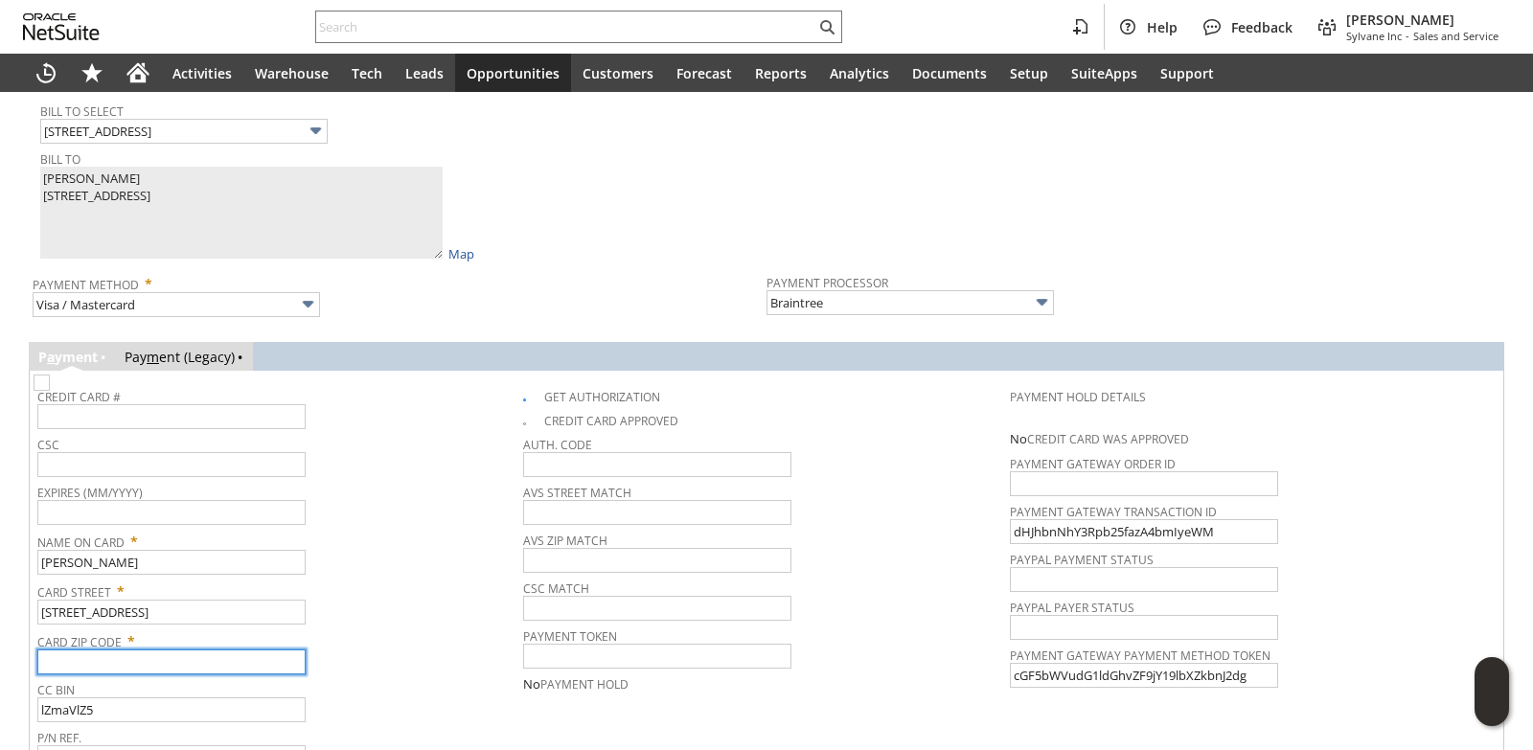
click at [142, 660] on input "text" at bounding box center [171, 662] width 268 height 25
paste input "72715"
type input "72715"
click at [466, 582] on span "Card Street *" at bounding box center [275, 588] width 476 height 23
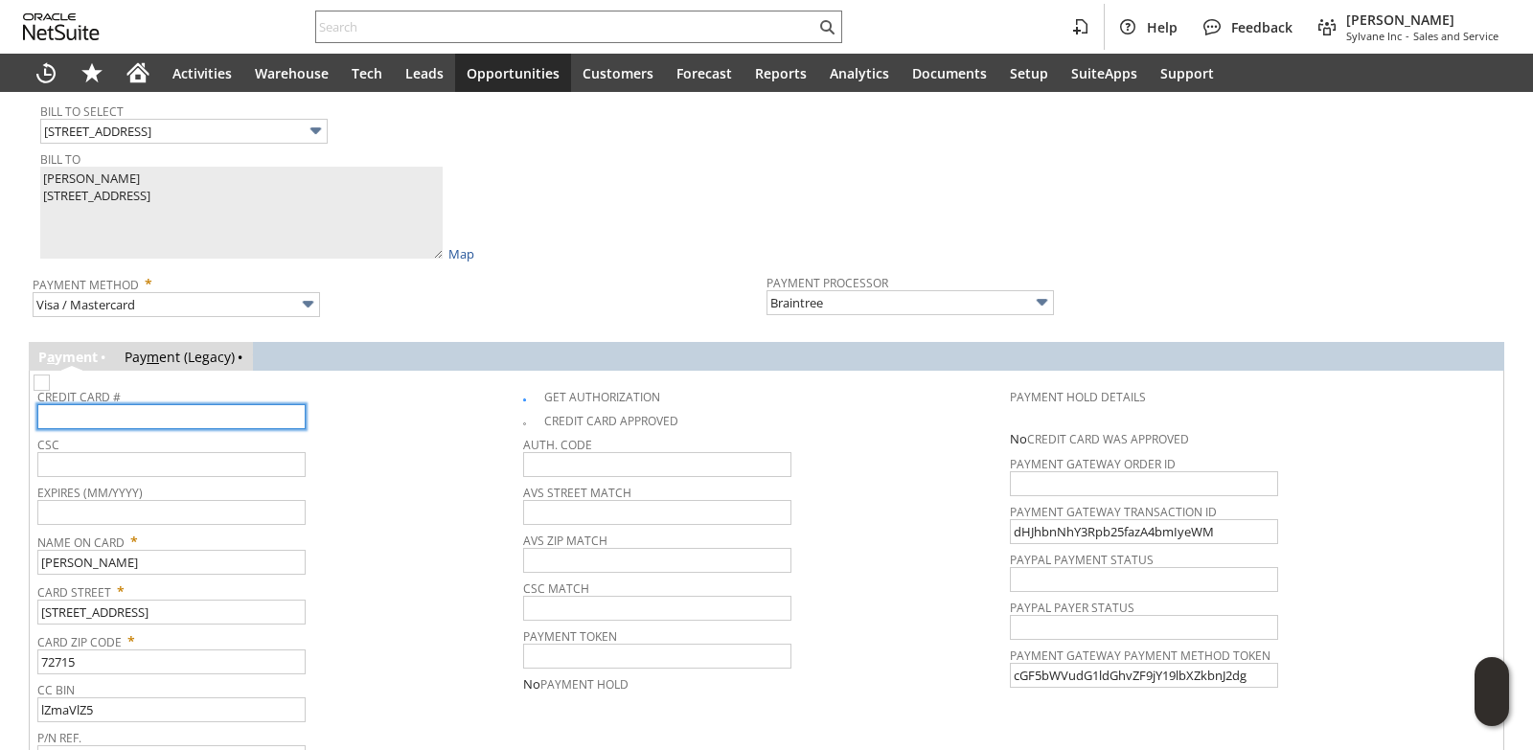
click at [128, 410] on input "text" at bounding box center [171, 416] width 268 height 25
type input "5463256532007199"
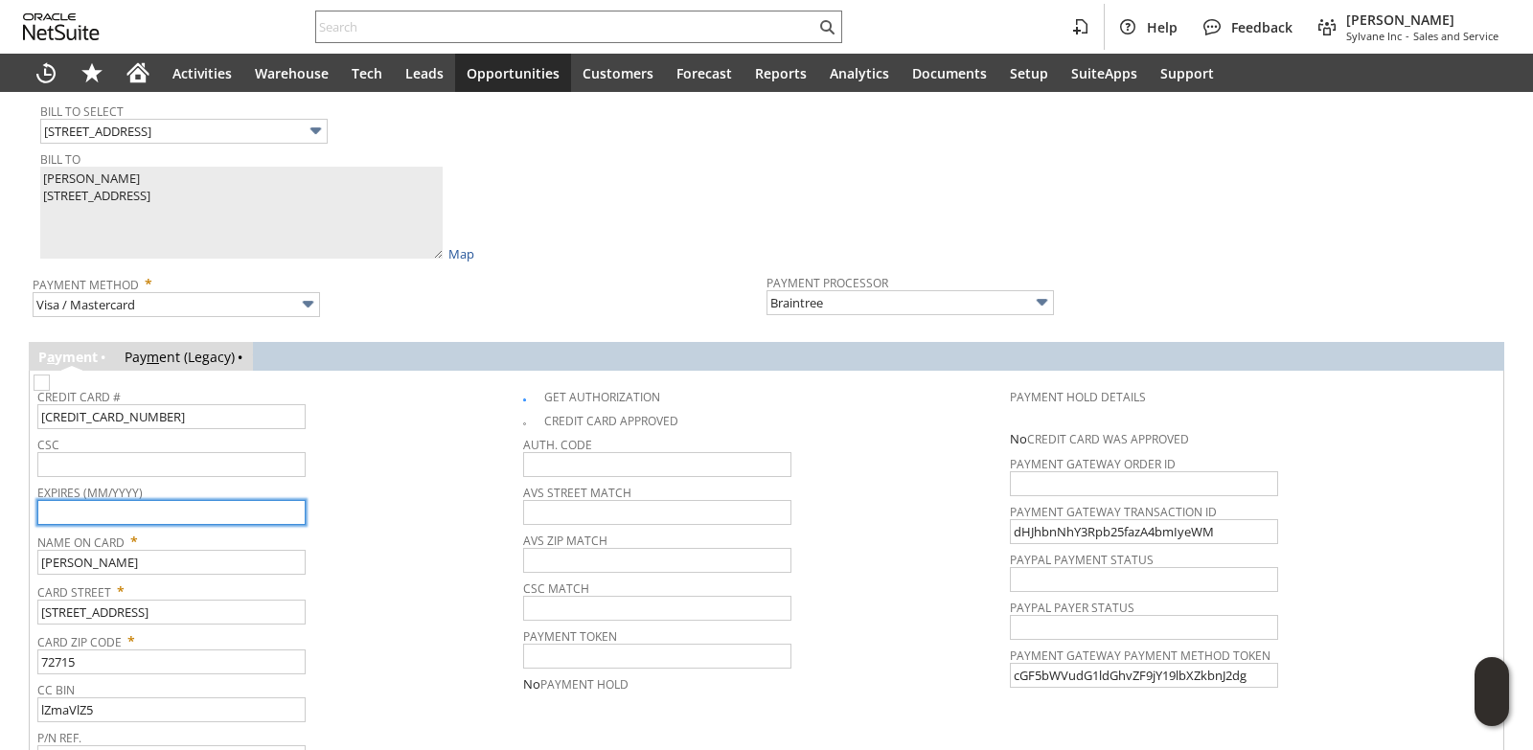
click at [152, 511] on input "text" at bounding box center [171, 512] width 268 height 25
type input "11/2026"
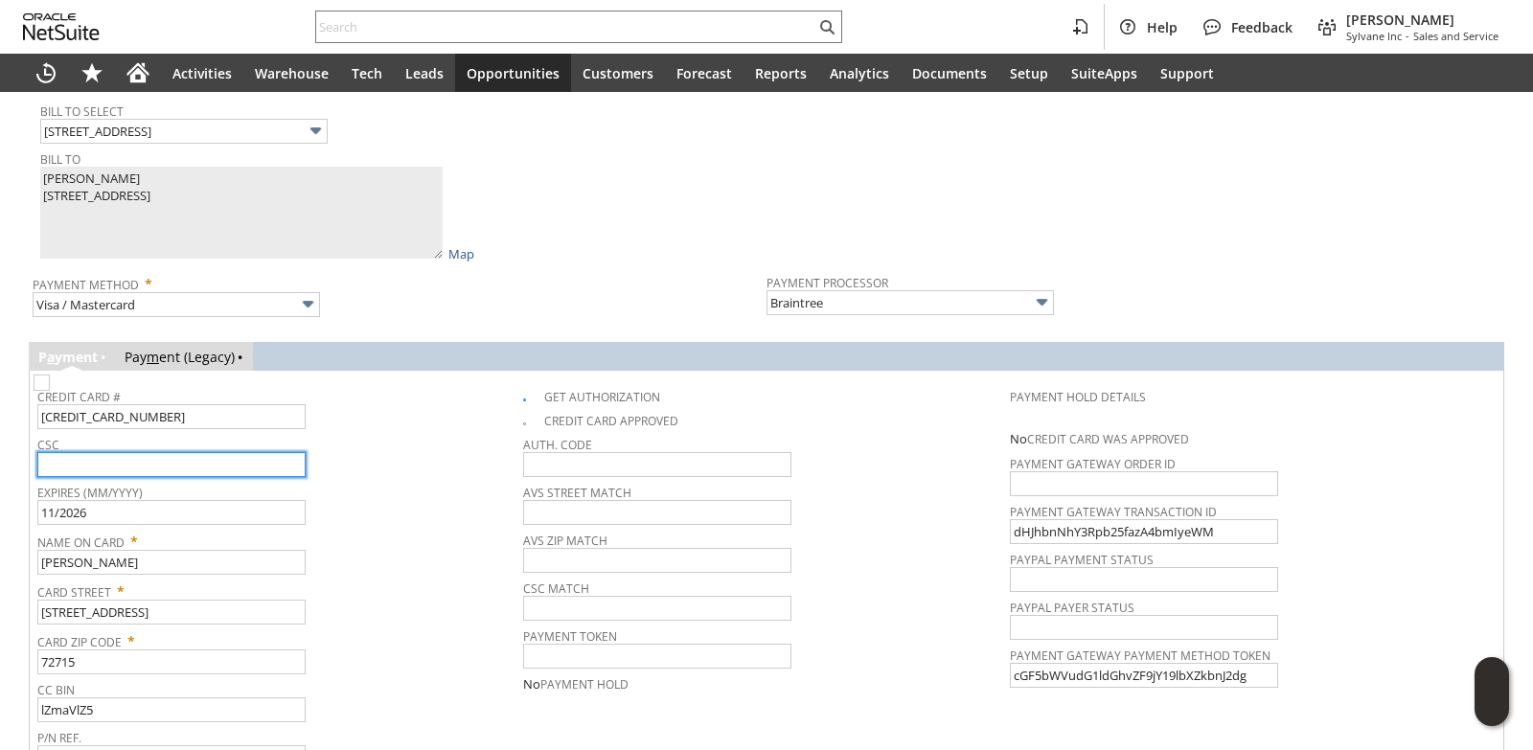
click at [165, 460] on input "text" at bounding box center [171, 464] width 268 height 25
type input "125"
click at [401, 489] on span "Expires (MM/YYYY)" at bounding box center [275, 489] width 476 height 21
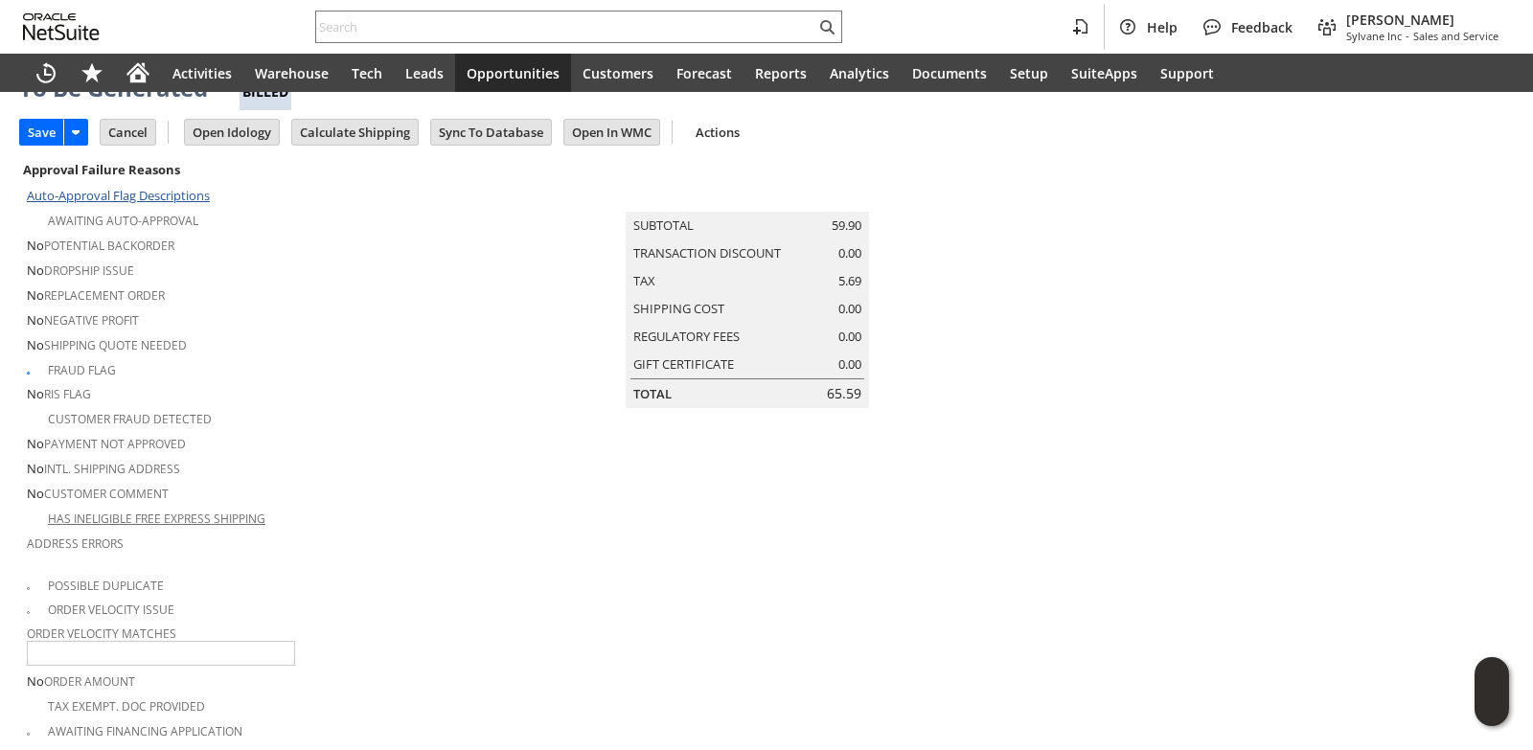
scroll to position [0, 0]
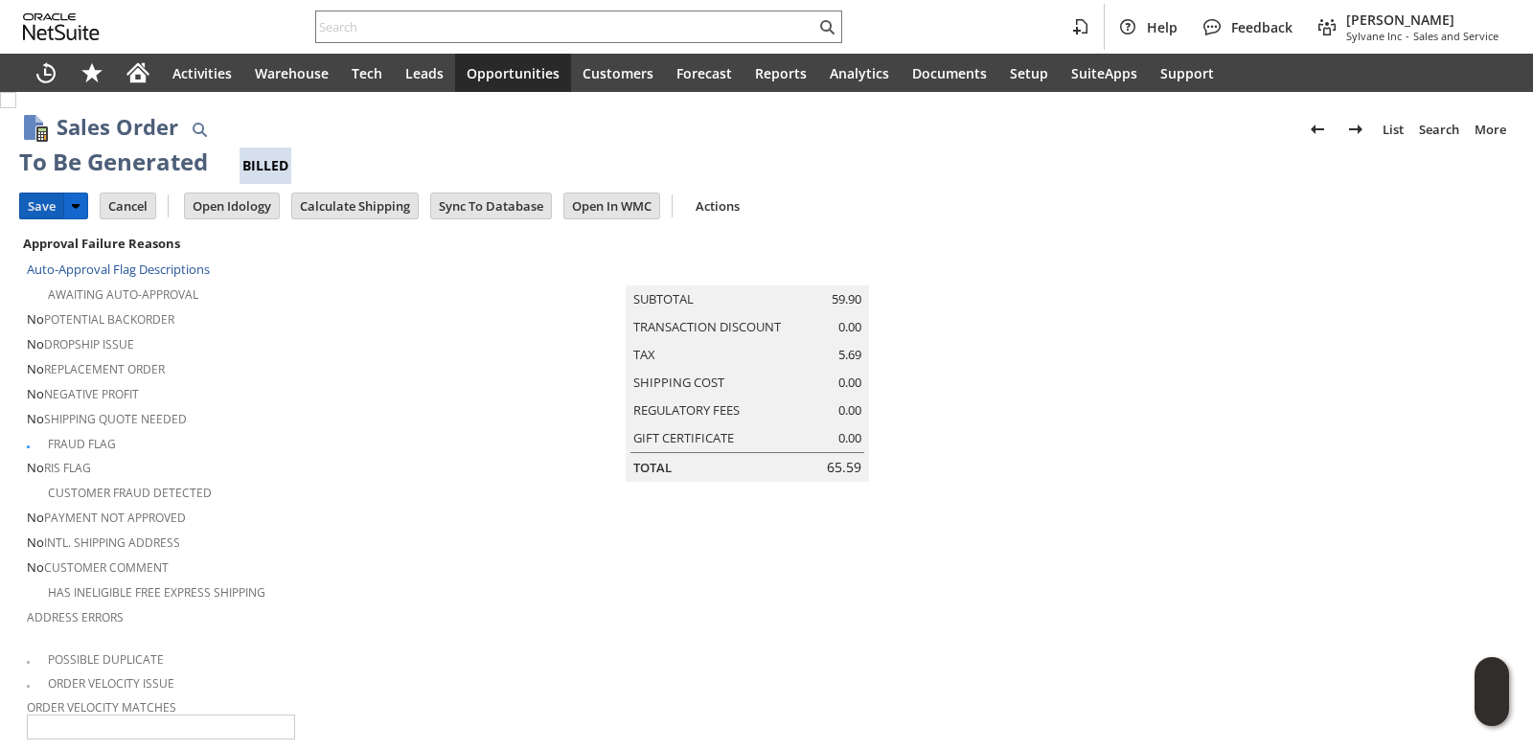
click at [48, 215] on input "Save" at bounding box center [41, 206] width 43 height 25
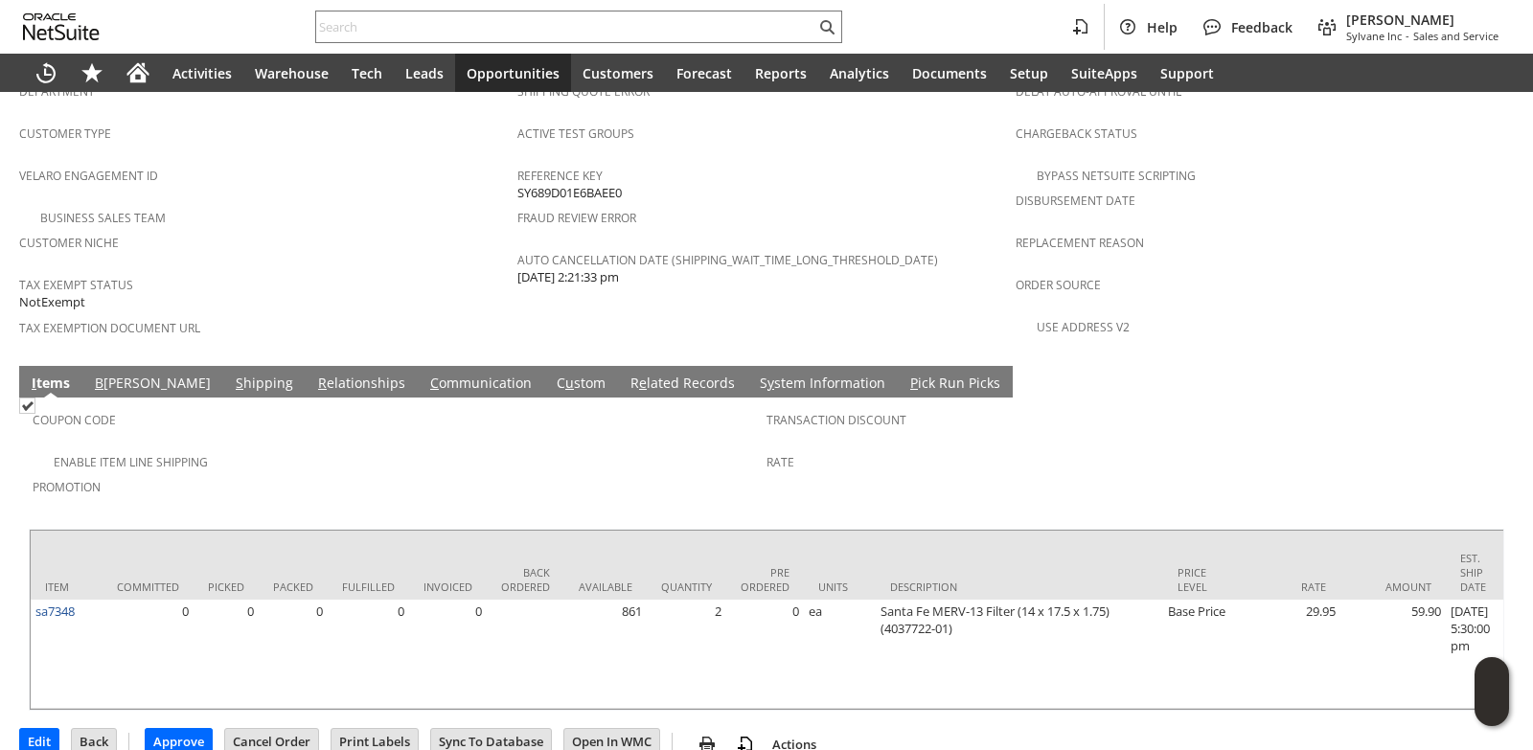
click at [425, 374] on link "C ommunication" at bounding box center [480, 384] width 111 height 21
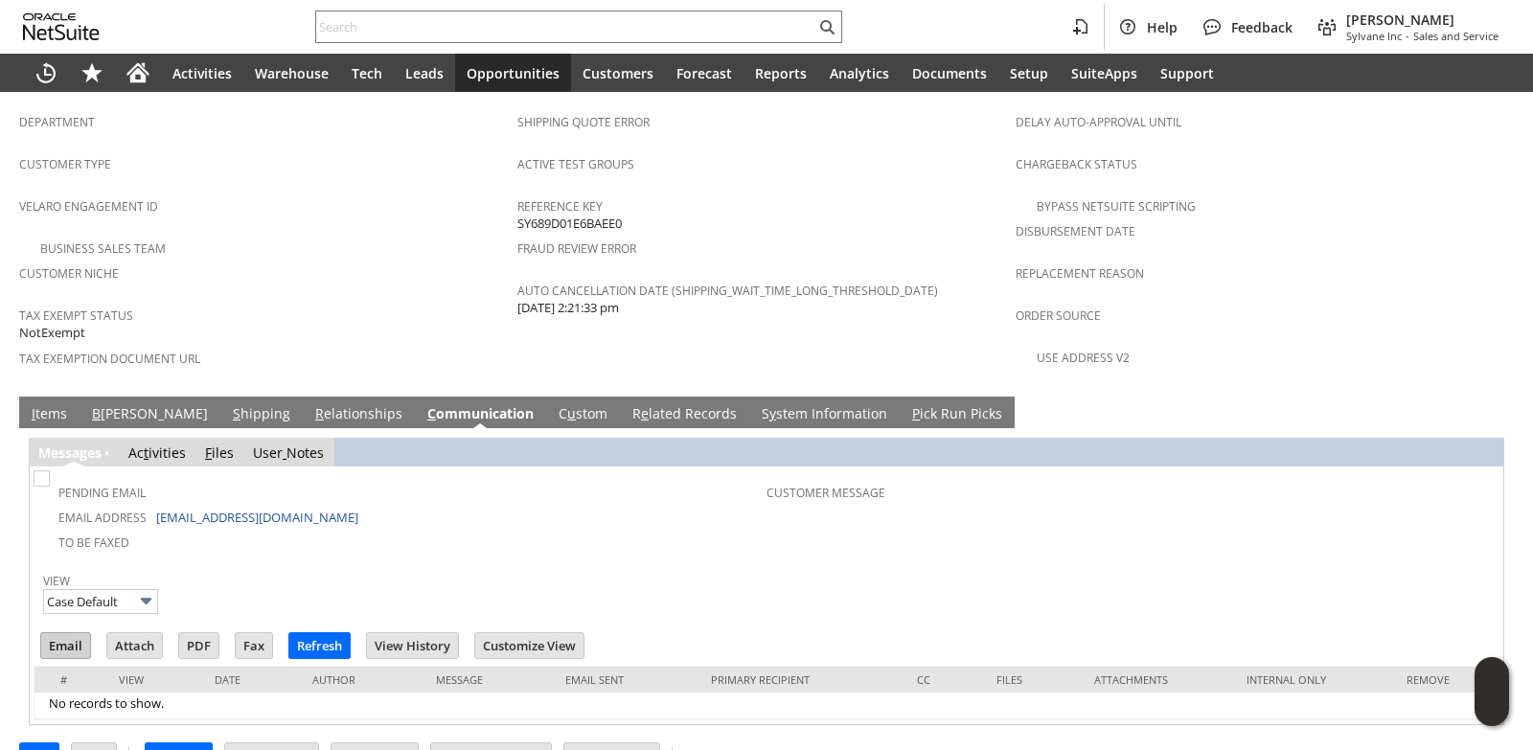
click at [63, 633] on input "Email" at bounding box center [65, 645] width 49 height 25
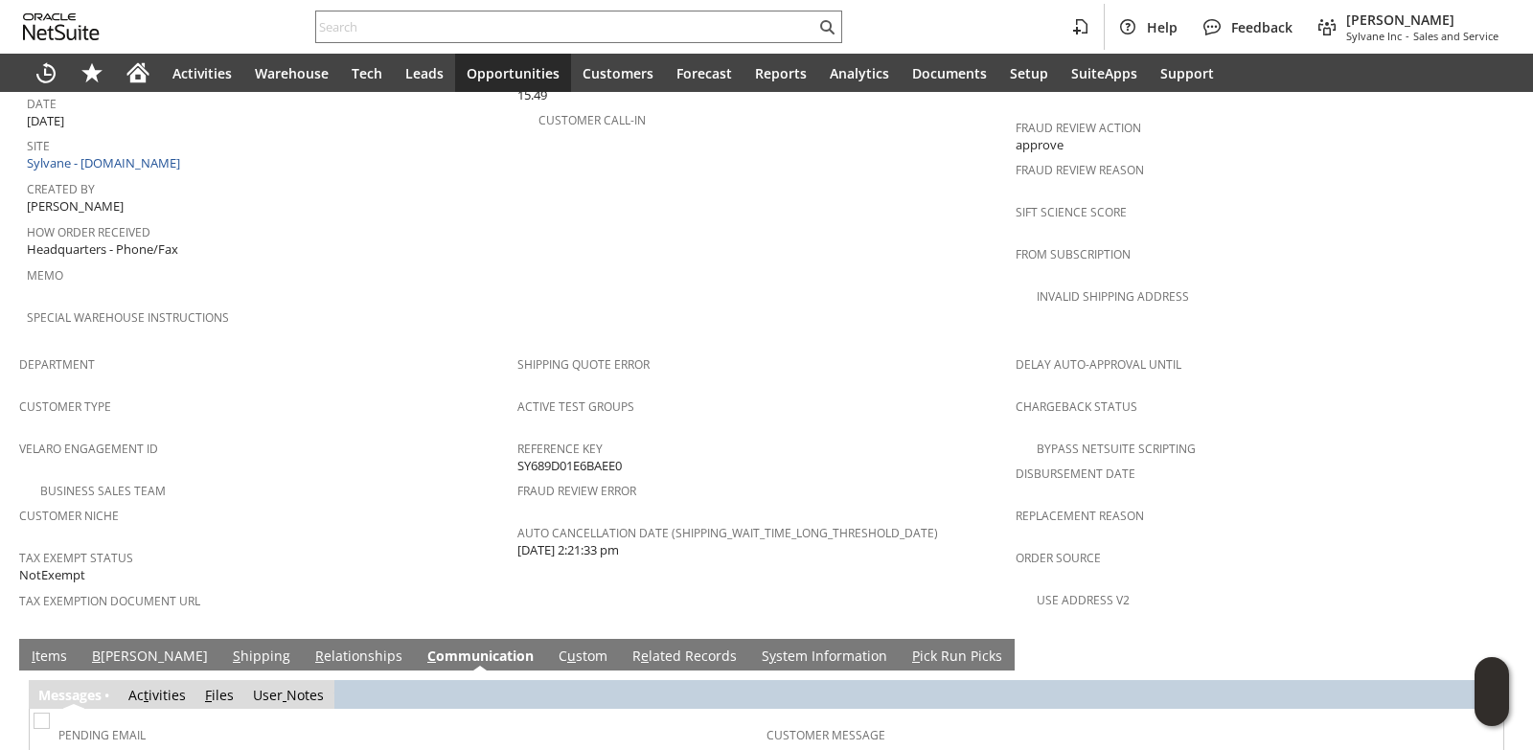
scroll to position [896, 0]
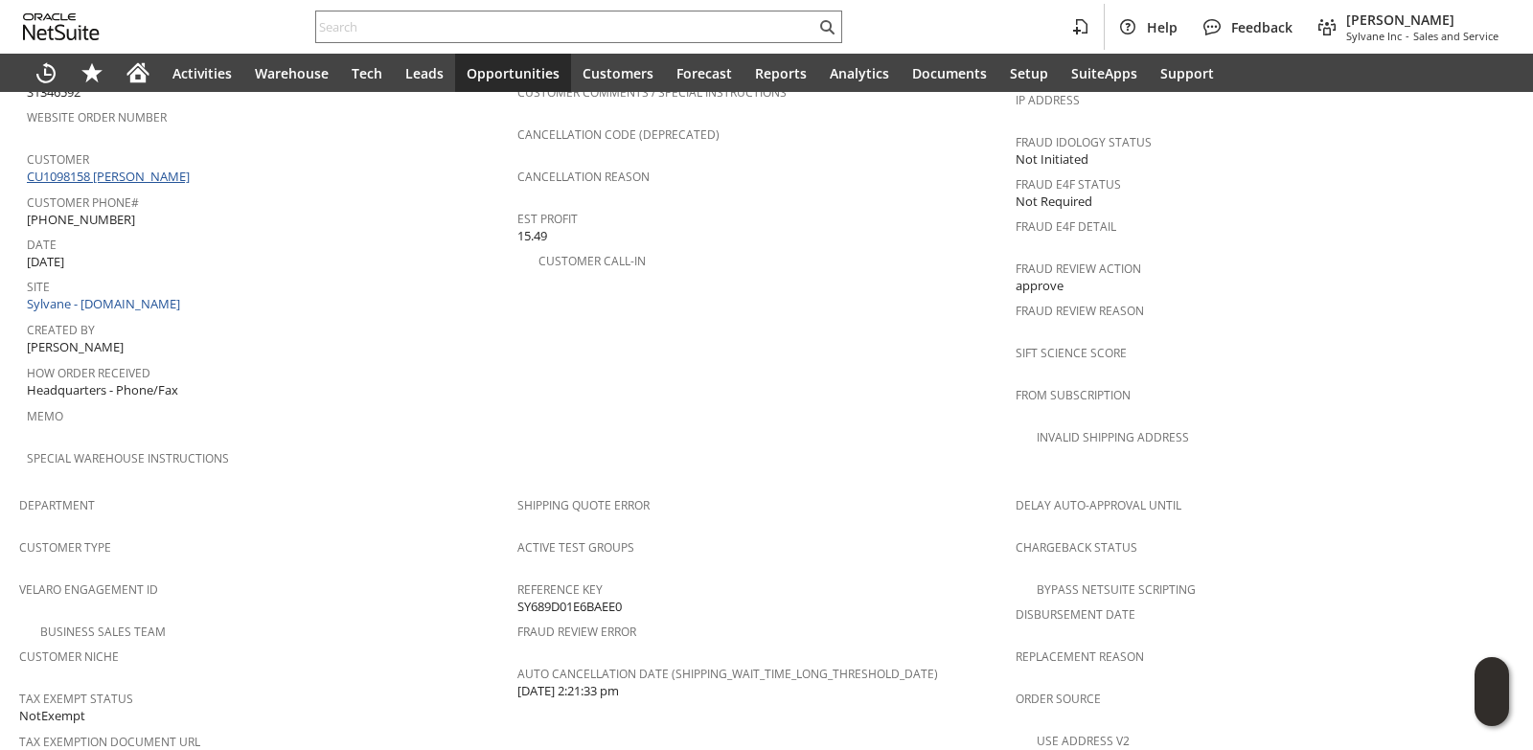
click at [158, 168] on link "CU1098158 [PERSON_NAME]" at bounding box center [111, 176] width 168 height 17
